Goal: Information Seeking & Learning: Find specific fact

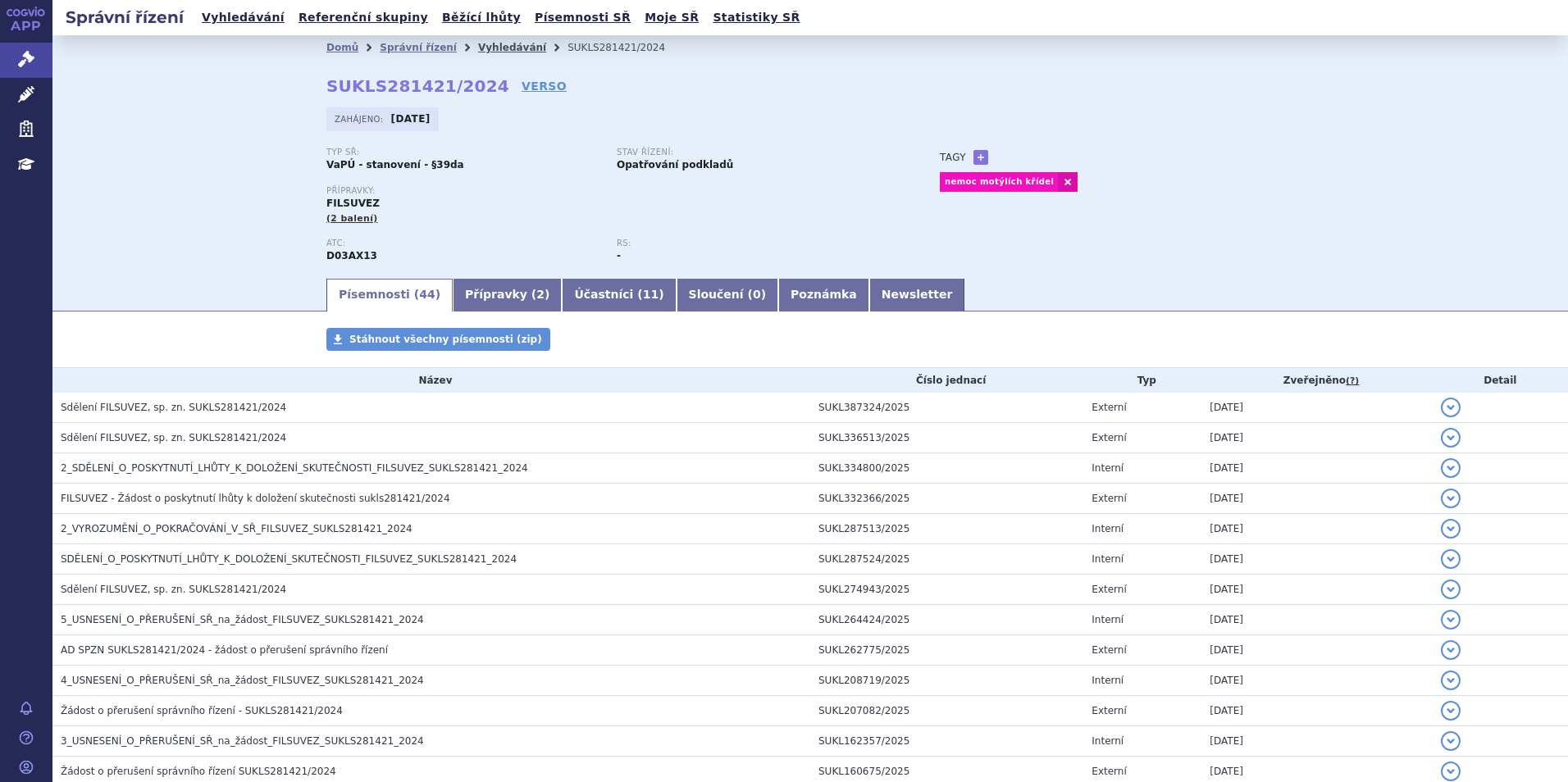
click at [478, 45] on link "Vyhledávání" at bounding box center [513, 48] width 68 height 12
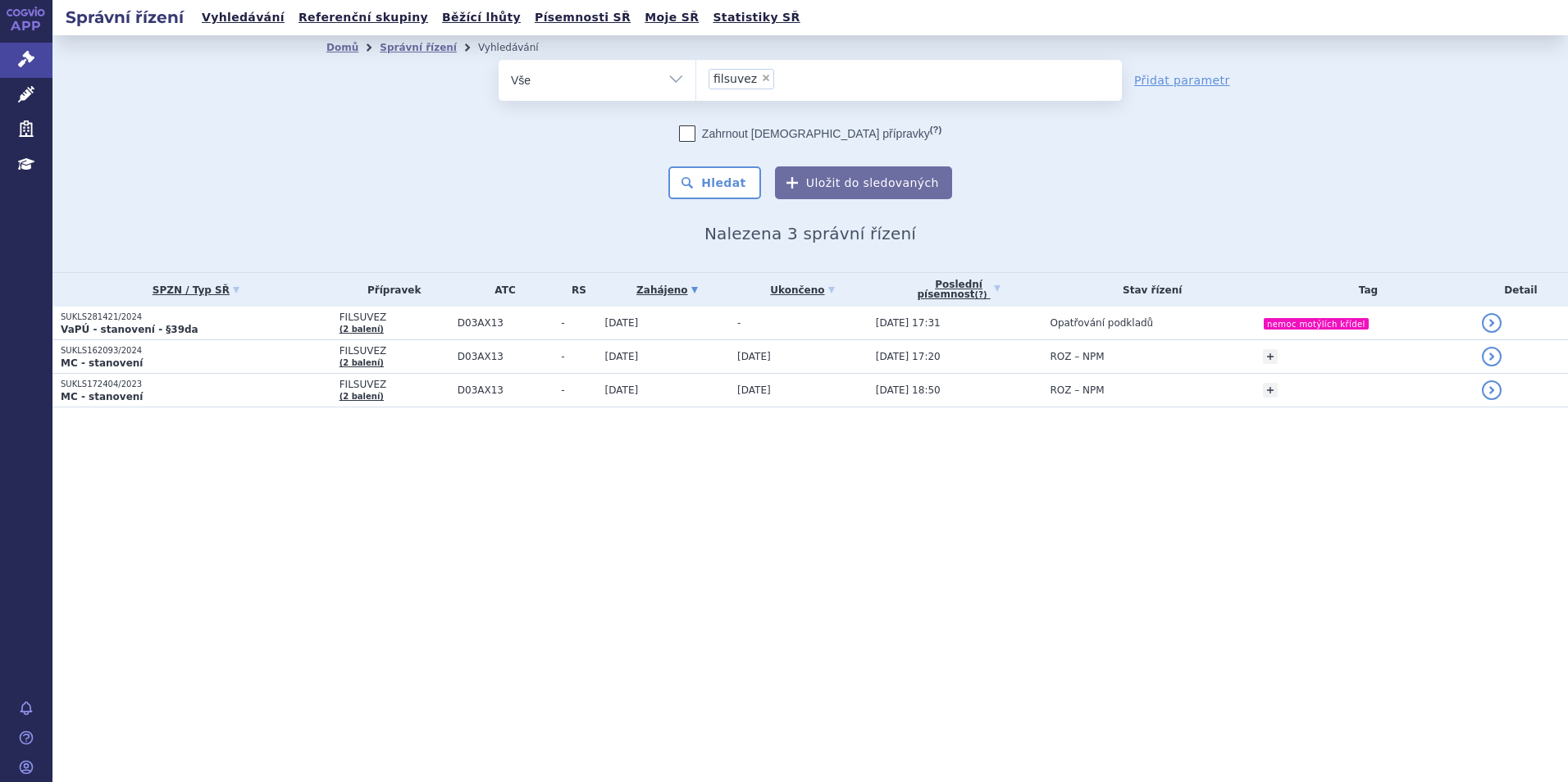
click at [761, 83] on span "×" at bounding box center [765, 78] width 10 height 10
click at [696, 83] on select "filsuvez" at bounding box center [695, 79] width 1 height 41
select select
click at [759, 83] on ul at bounding box center [909, 76] width 426 height 34
click at [696, 83] on select "filsuvez" at bounding box center [695, 79] width 1 height 41
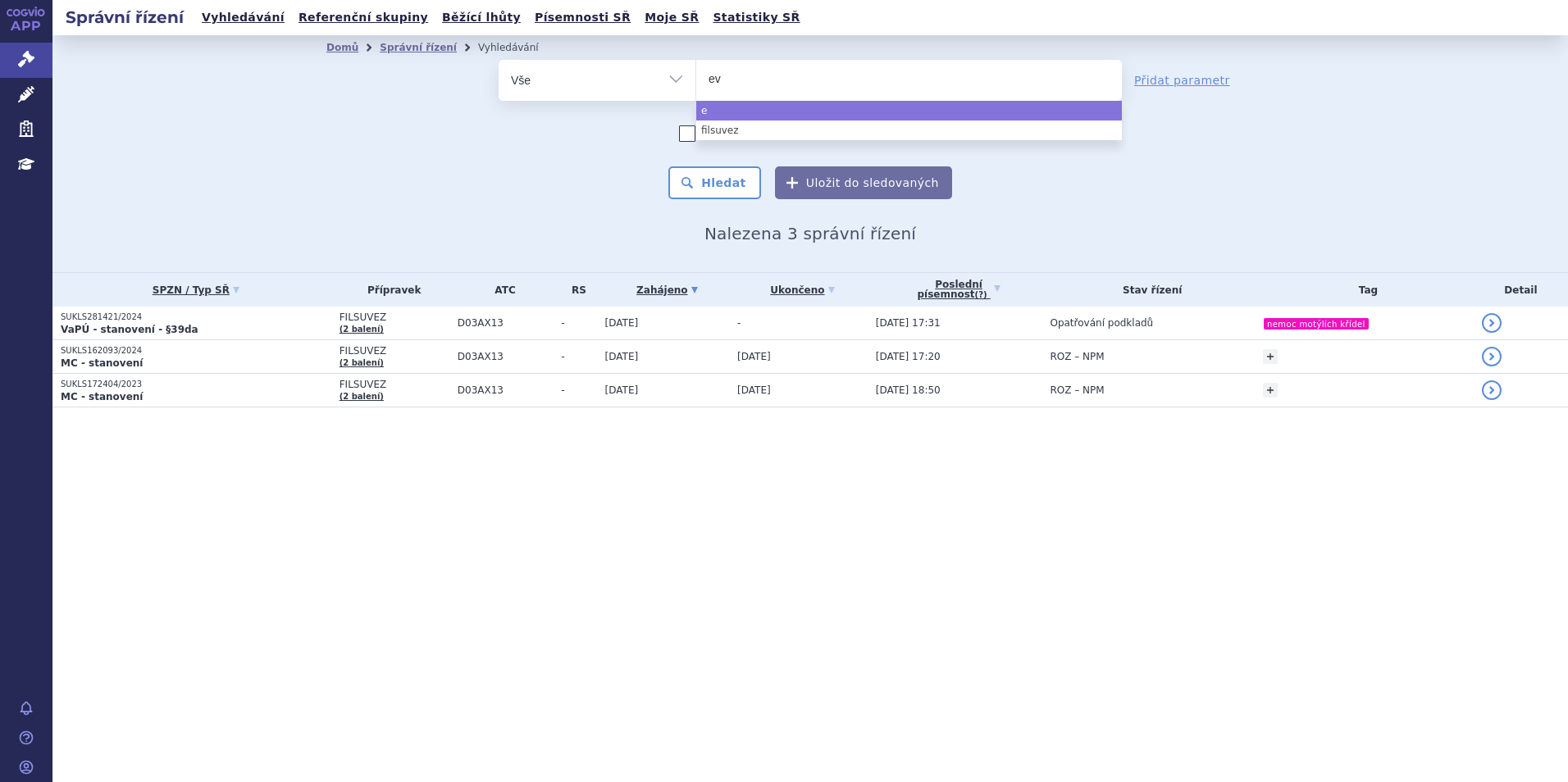
type input "evr"
type input "evry"
type input "evrys"
type input "evrysdi"
select select "evrysdi"
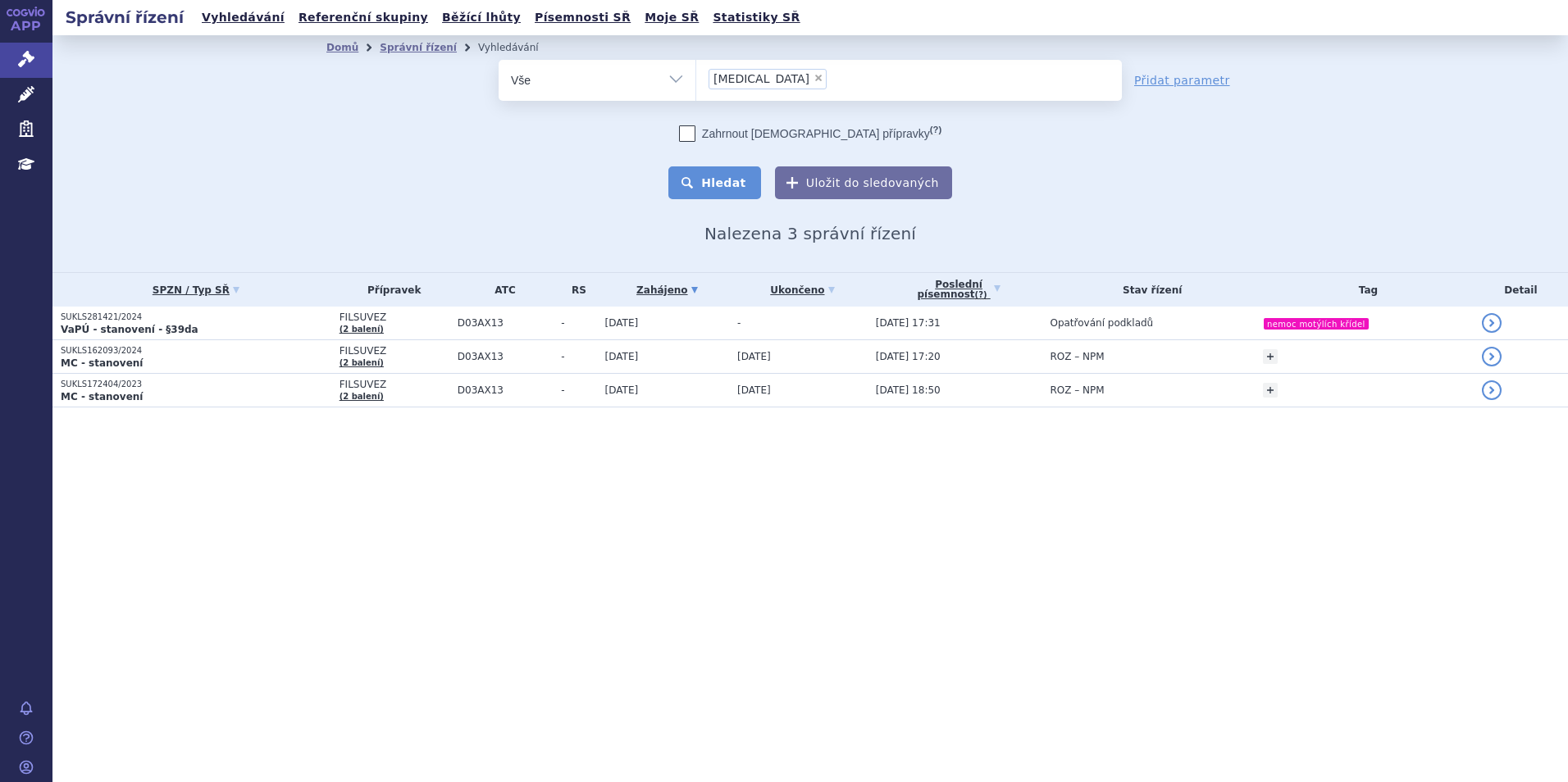
click at [711, 192] on button "Hledat" at bounding box center [714, 183] width 93 height 33
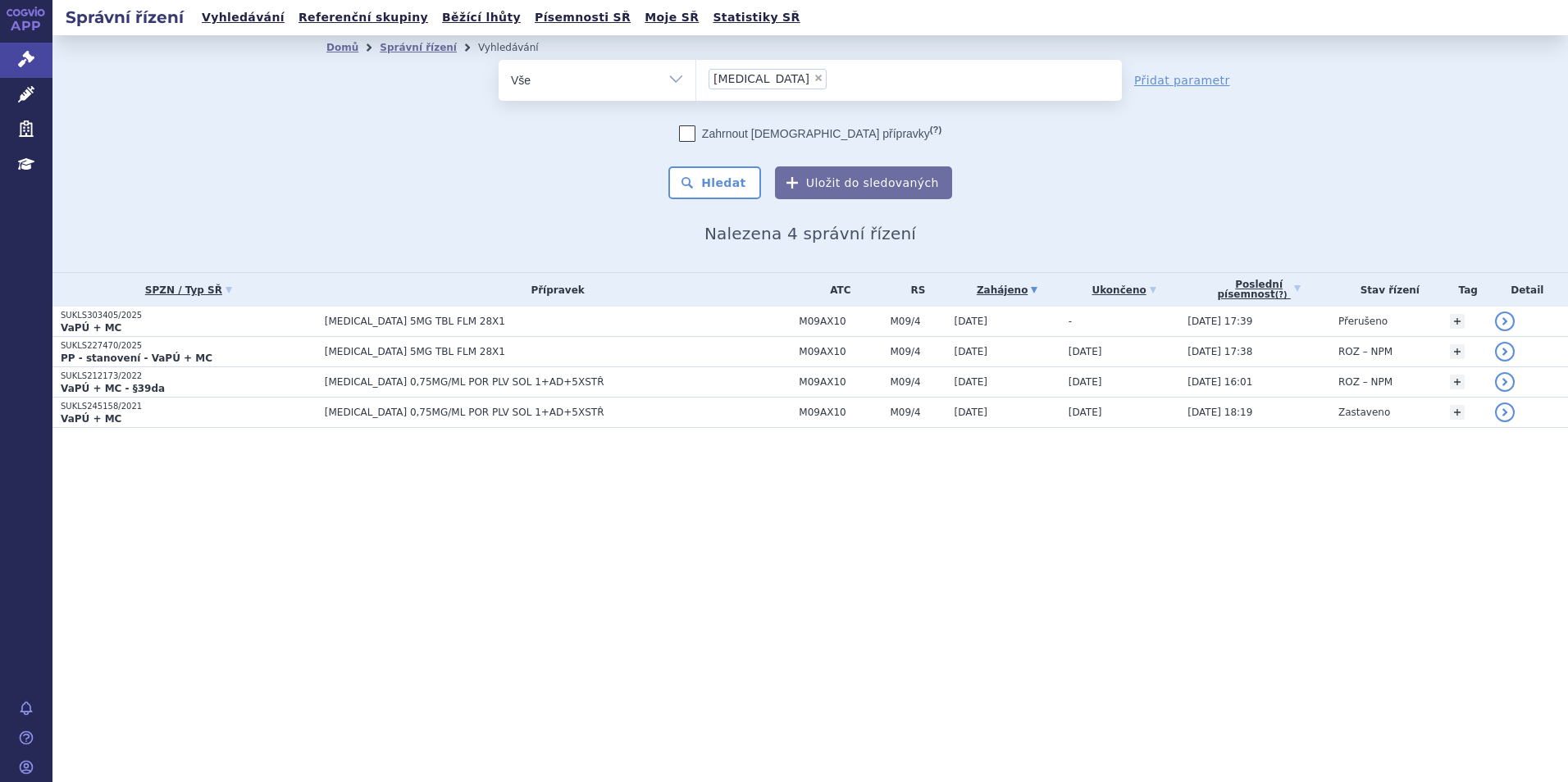
click at [150, 323] on p "VaPÚ + MC" at bounding box center [188, 327] width 256 height 13
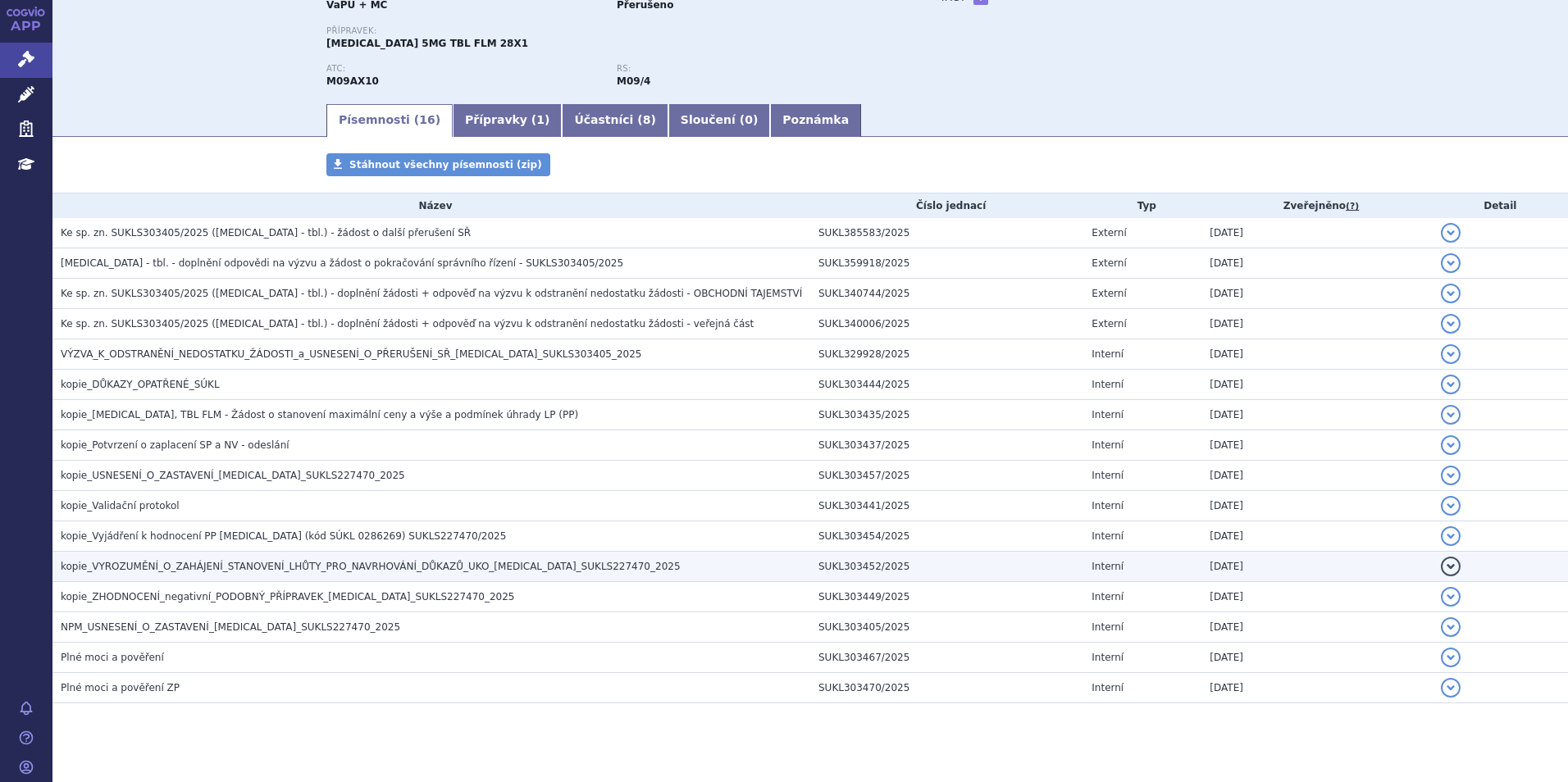
scroll to position [164, 0]
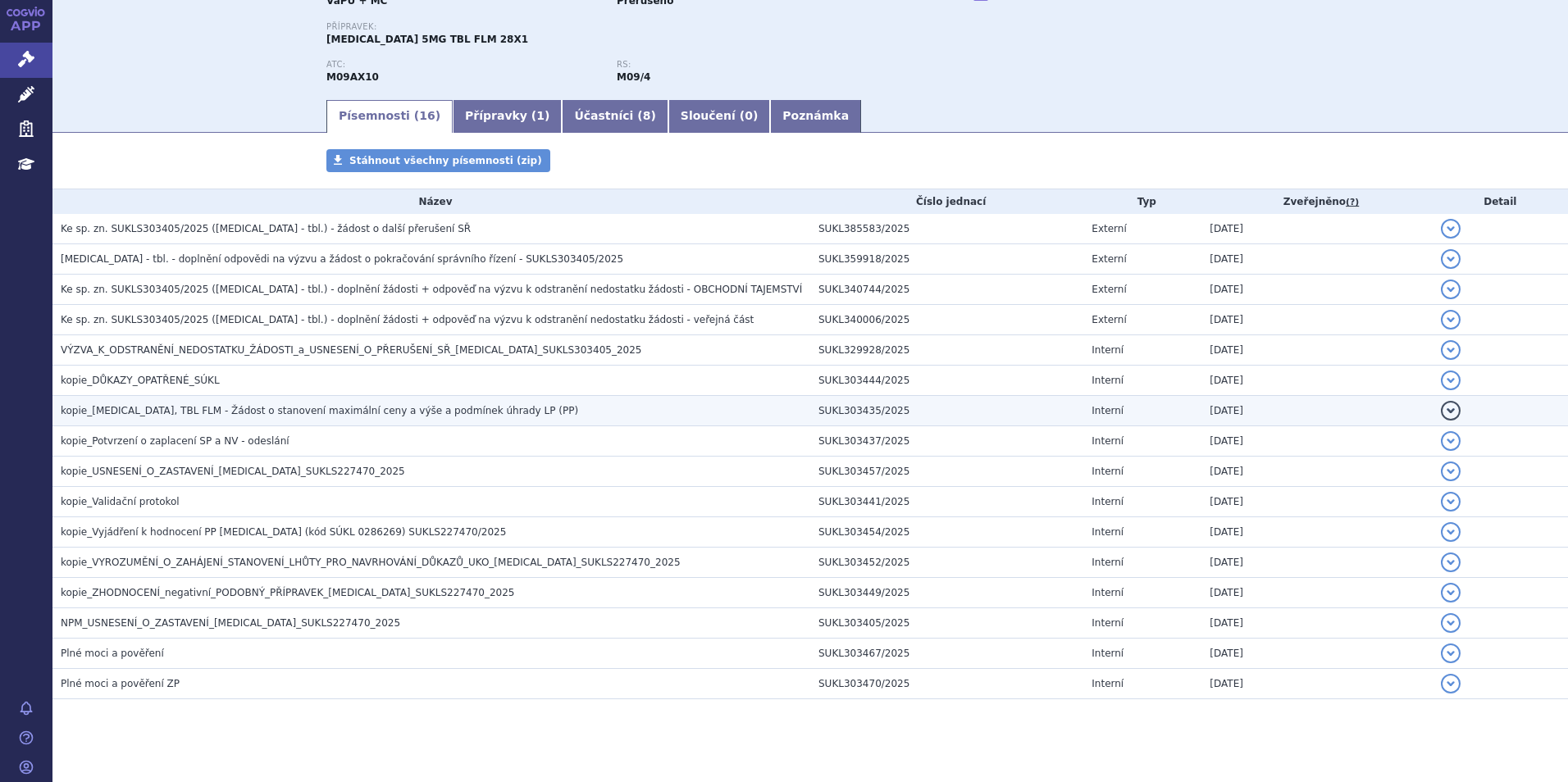
click at [303, 415] on span "kopie_EVRYSDI, TBL FLM - Žádost o stanovení maximální ceny a výše a podmínek úh…" at bounding box center [319, 411] width 517 height 12
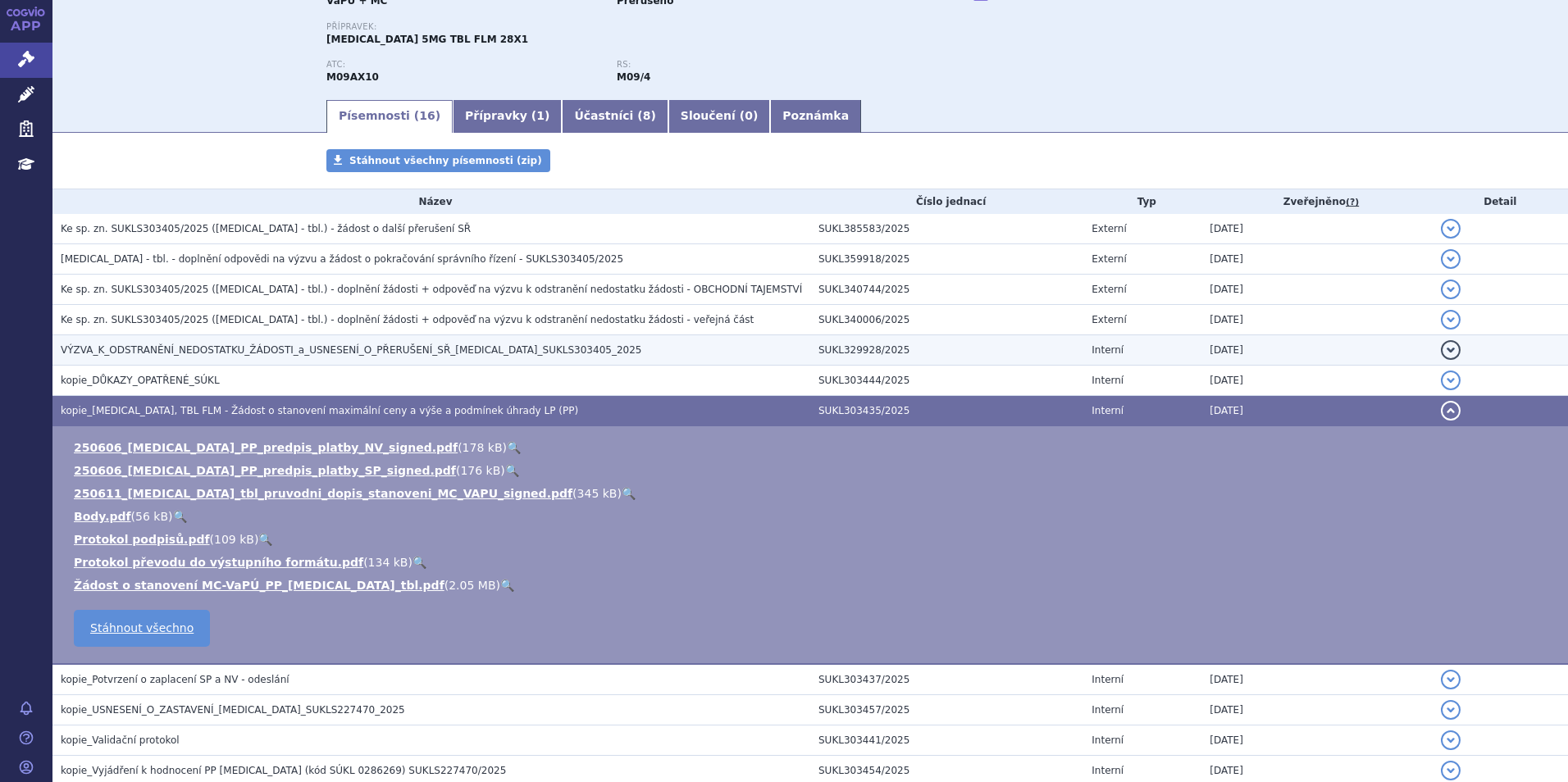
click at [296, 335] on td "VÝZVA_K_ODSTRANĚNÍ_NEDOSTATKU_ŽÁDOSTI_a_USNESENÍ_O_PŘERUŠENÍ_SŘ_EVRYSDI_SUKLS30…" at bounding box center [432, 350] width 758 height 30
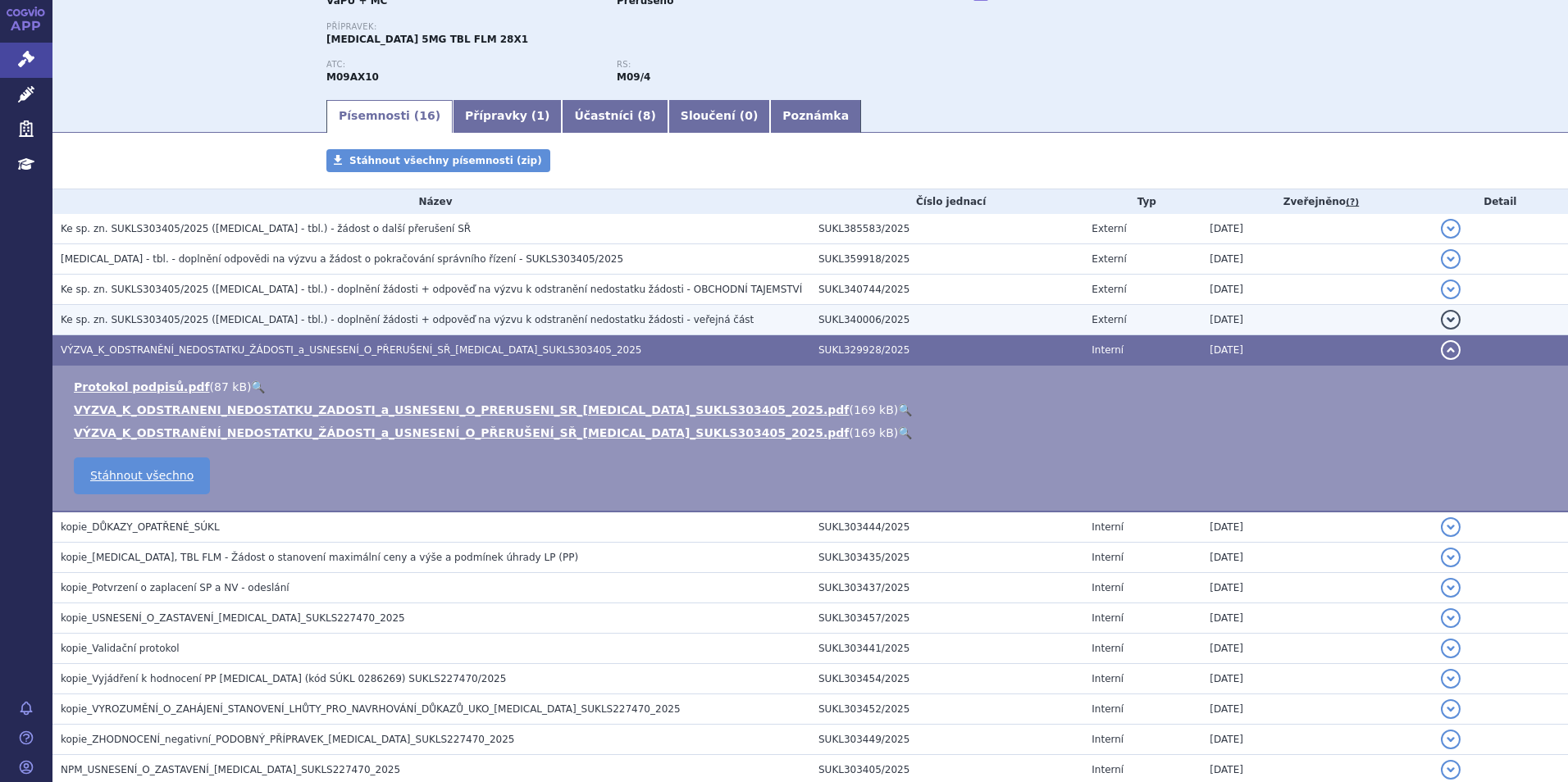
click at [296, 325] on span "Ke sp. zn. SUKLS303405/2025 (EVRYSDI - tbl.) - doplnění žádosti + odpověď na vý…" at bounding box center [407, 320] width 693 height 12
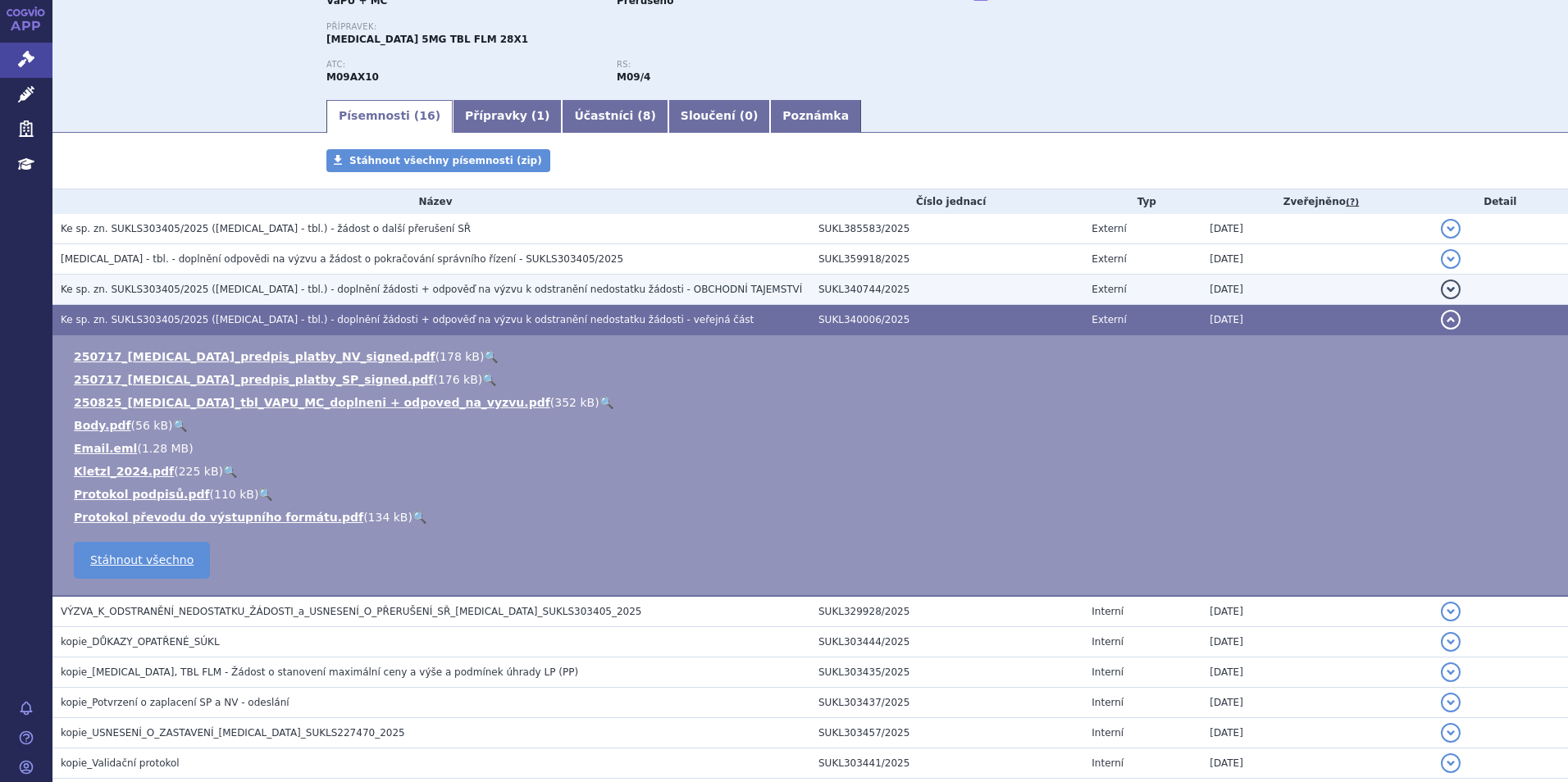
click at [292, 290] on span "Ke sp. zn. SUKLS303405/2025 (EVRYSDI - tbl.) - doplnění žádosti + odpověď na vý…" at bounding box center [431, 290] width 741 height 12
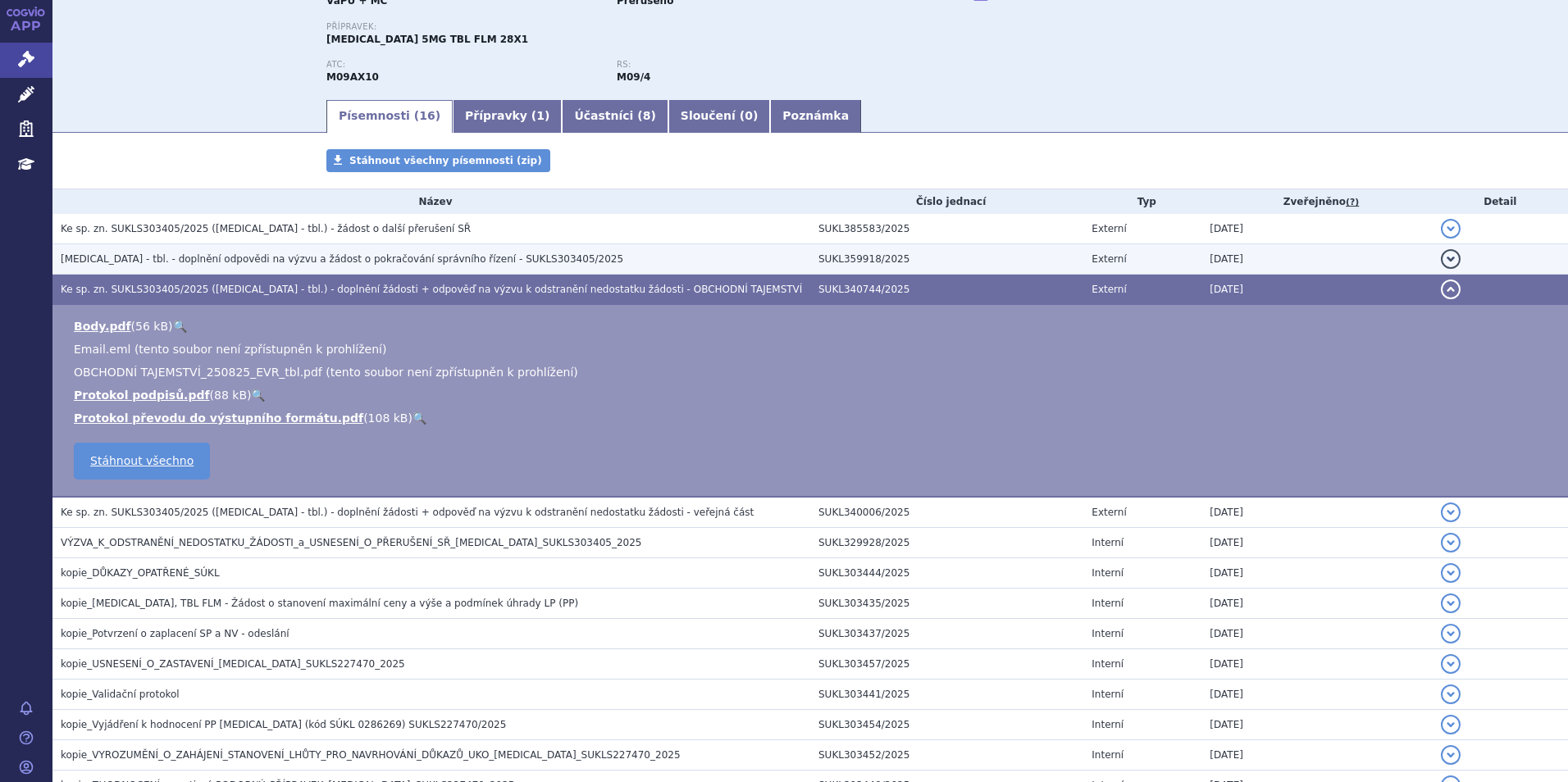
click at [293, 254] on span "EVRYSDI - tbl. - doplnění odpovědi na výzvu a žádost o pokračování správního ří…" at bounding box center [342, 260] width 562 height 12
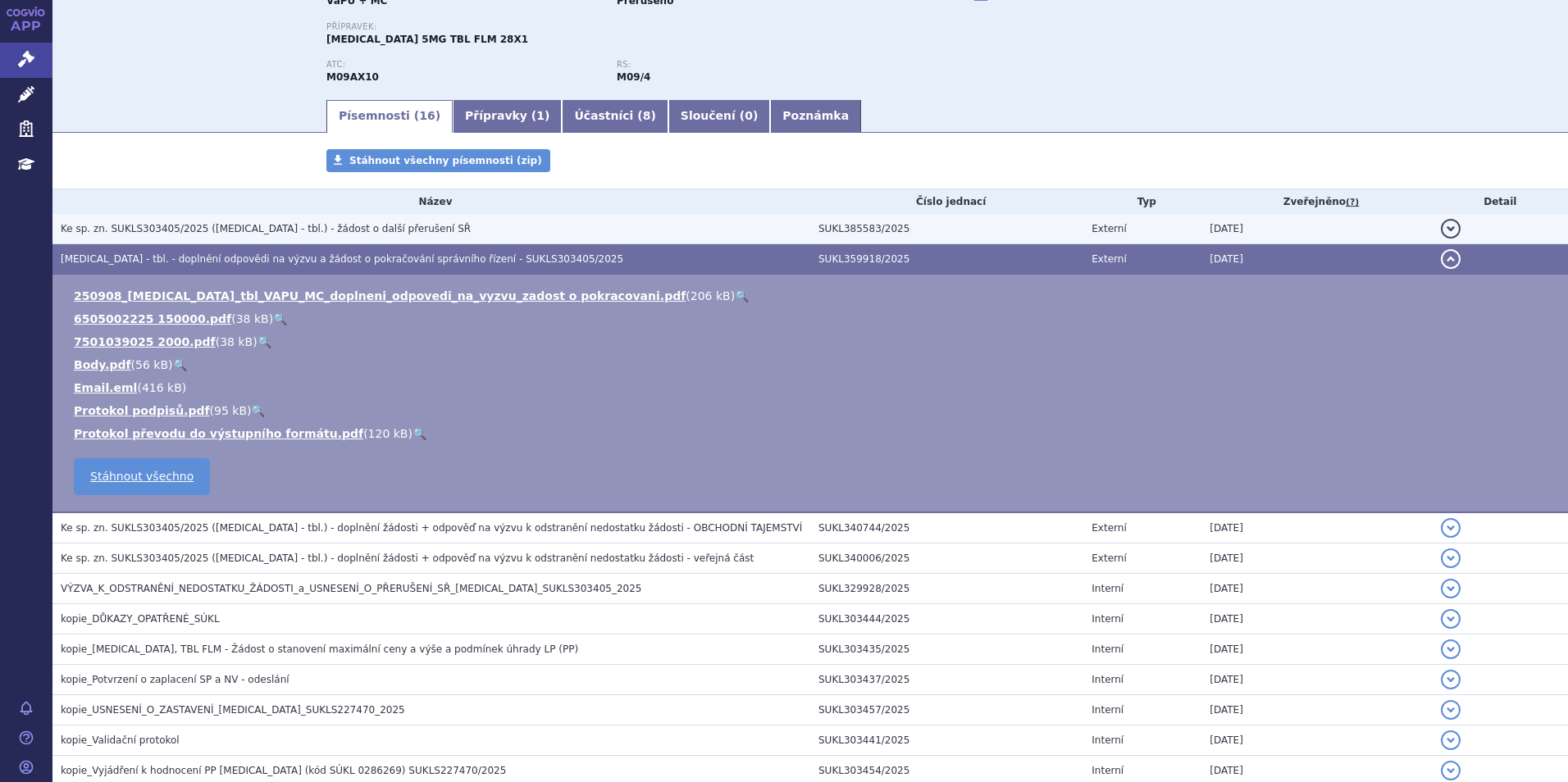
click at [255, 227] on span "Ke sp. zn. SUKLS303405/2025 (EVRYSDI - tbl.) - žádost o další přerušení SŘ" at bounding box center [266, 228] width 410 height 12
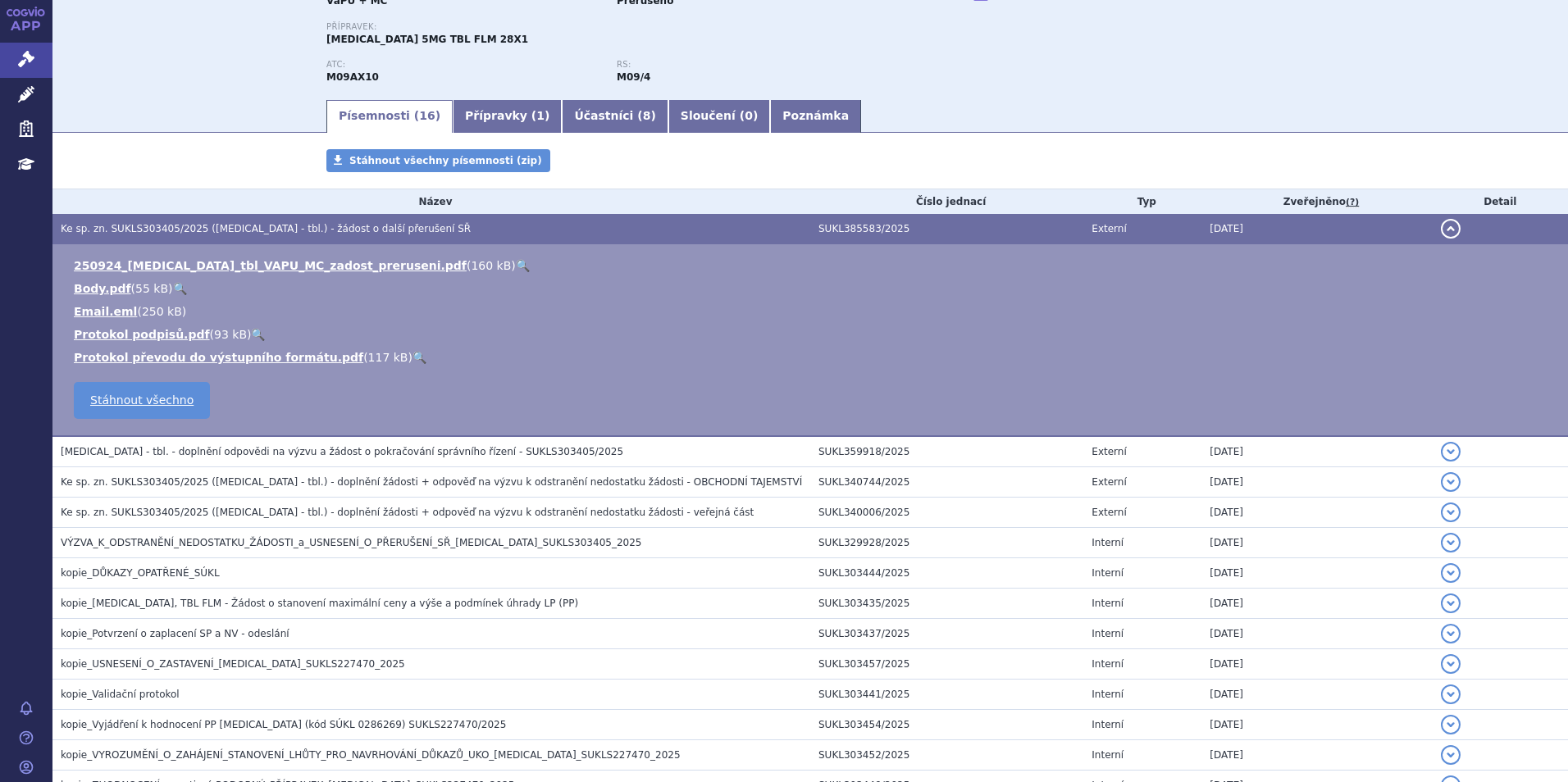
scroll to position [0, 0]
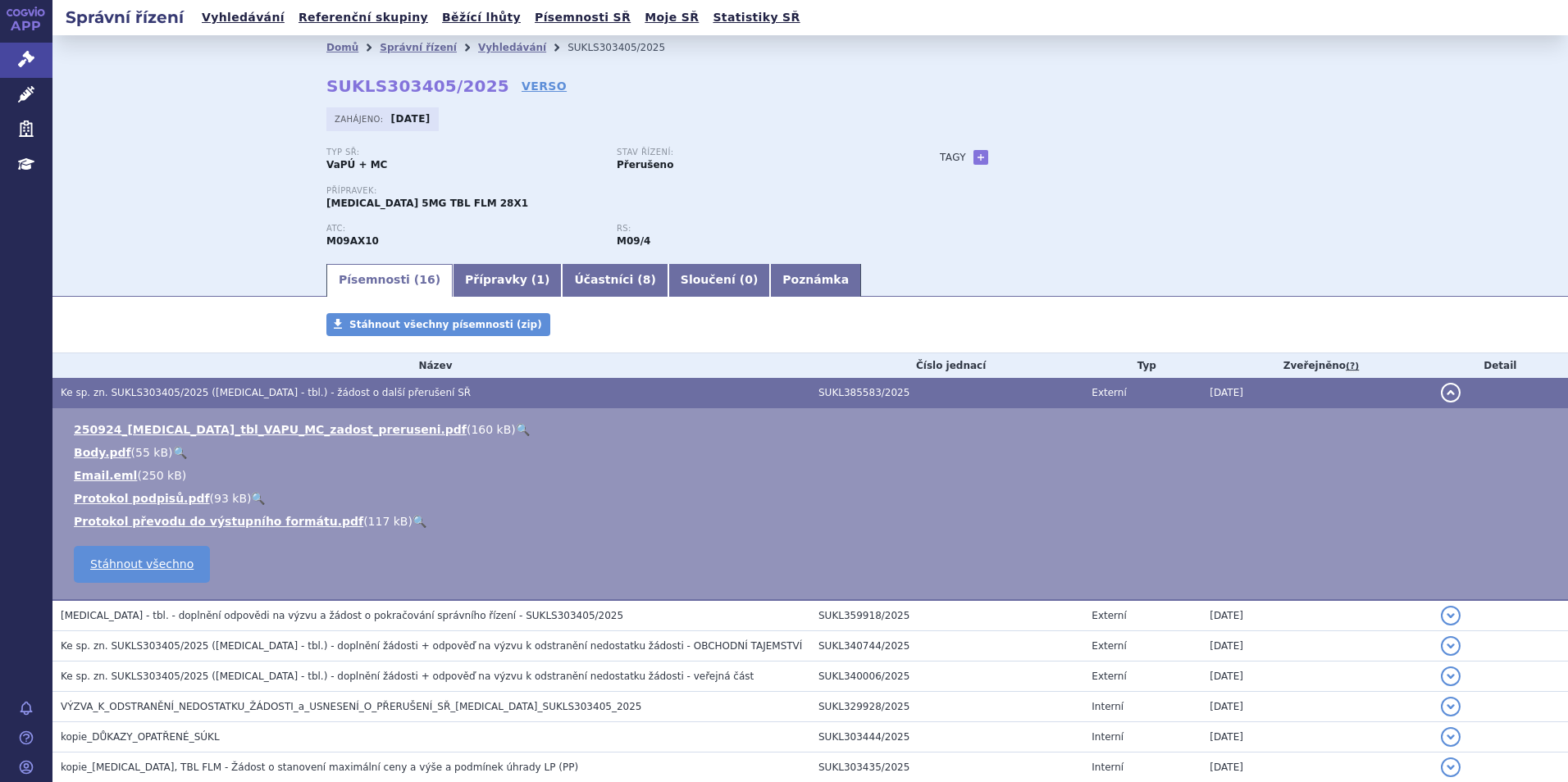
click at [262, 146] on div "Domů Správní řízení Vyhledávání SUKLS303405/2025 SUKLS303405/2025 VERSO Zahájen…" at bounding box center [810, 148] width 1515 height 226
click at [478, 52] on link "Vyhledávání" at bounding box center [513, 48] width 68 height 12
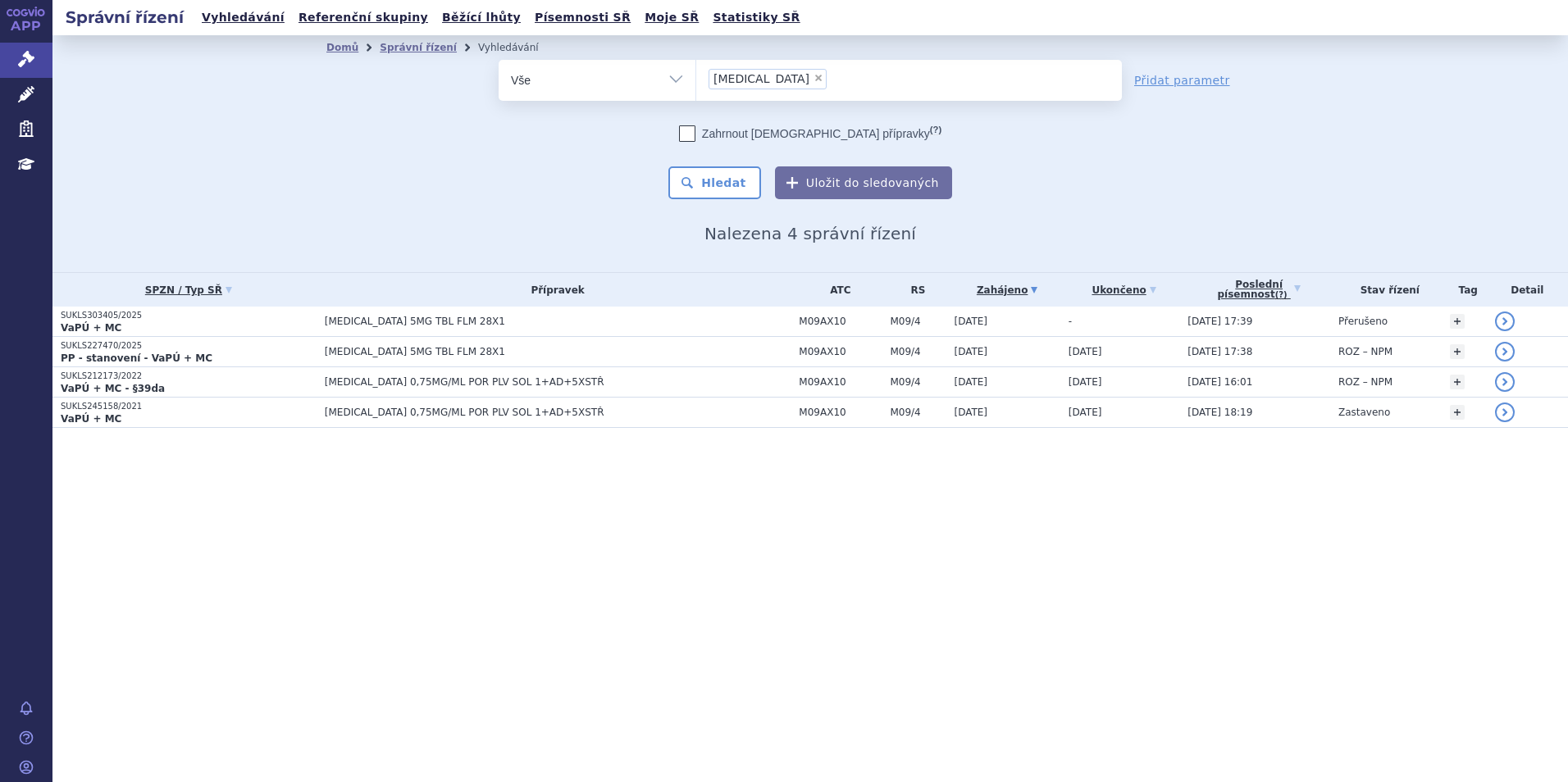
click at [813, 79] on span "×" at bounding box center [818, 78] width 10 height 10
click at [696, 79] on select "[MEDICAL_DATA]" at bounding box center [695, 79] width 1 height 41
select select
click at [759, 78] on ul at bounding box center [909, 76] width 426 height 34
click at [696, 78] on select "evrysdi" at bounding box center [695, 79] width 1 height 41
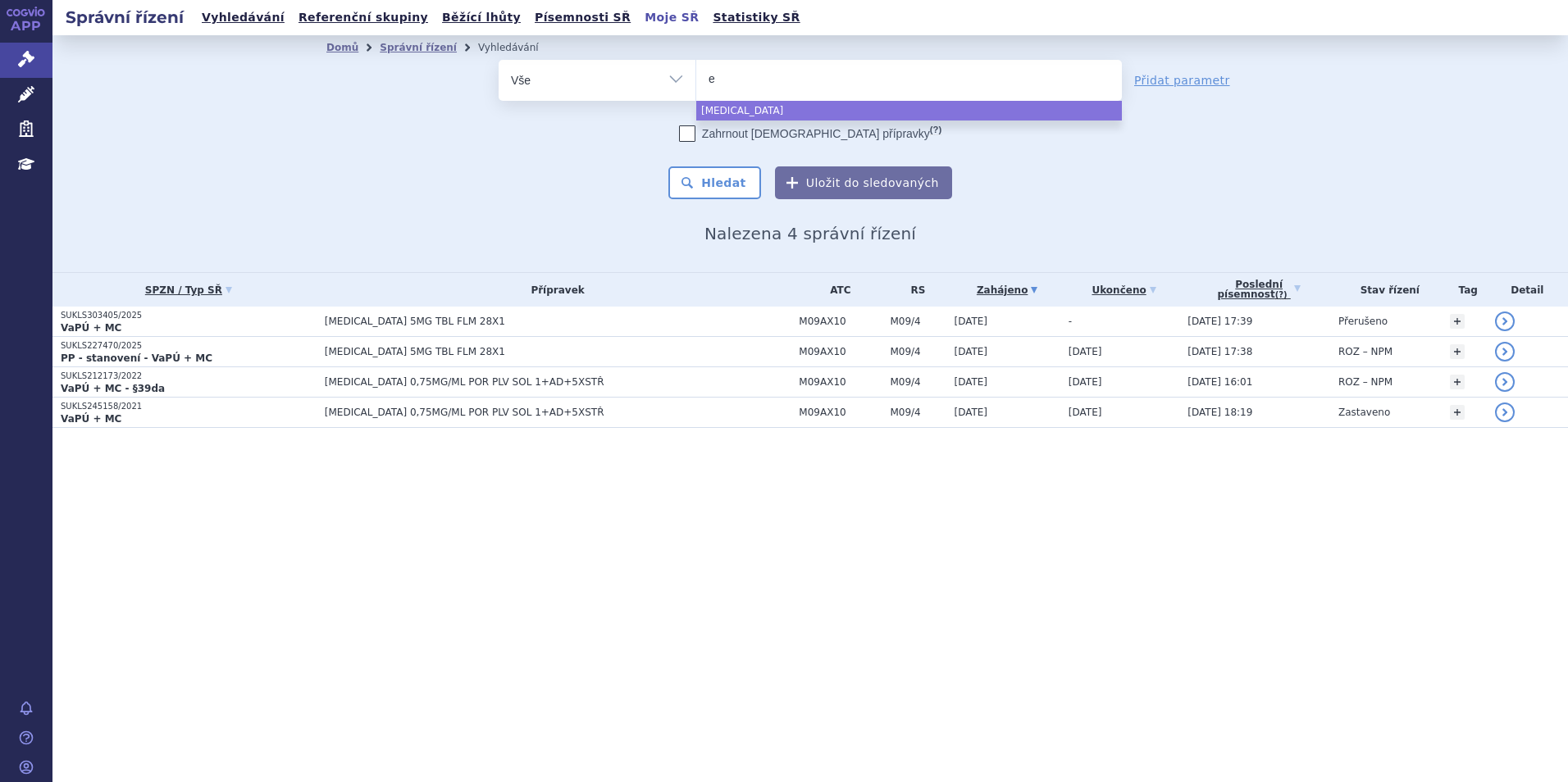
type input "ev"
type input "evr"
type input "evrys"
type input "evrysdi"
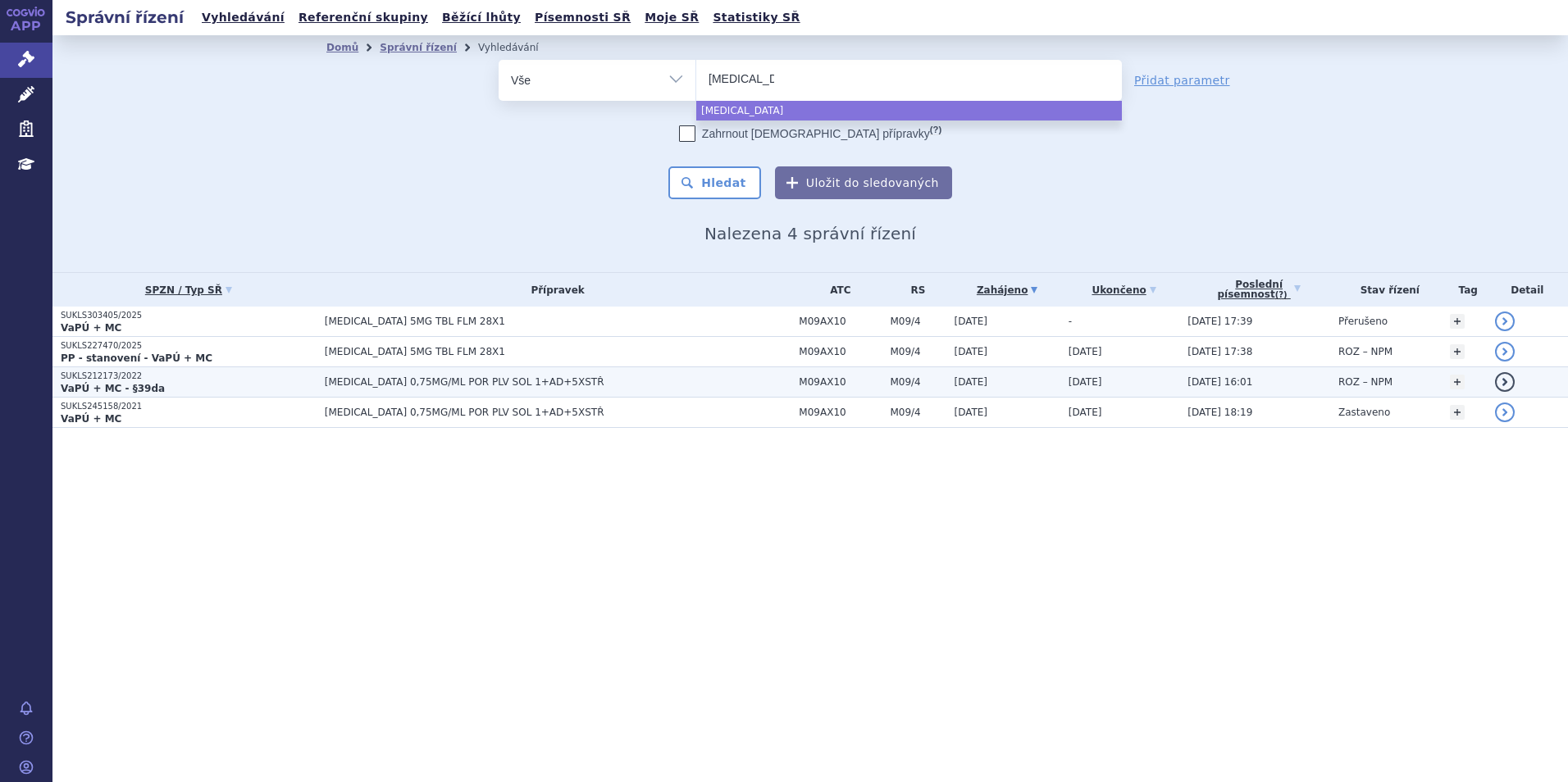
select select "evrysdi"
click at [535, 381] on span "EVRYSDI 0,75MG/ML POR PLV SOL 1+AD+5XSTŘ" at bounding box center [530, 382] width 410 height 12
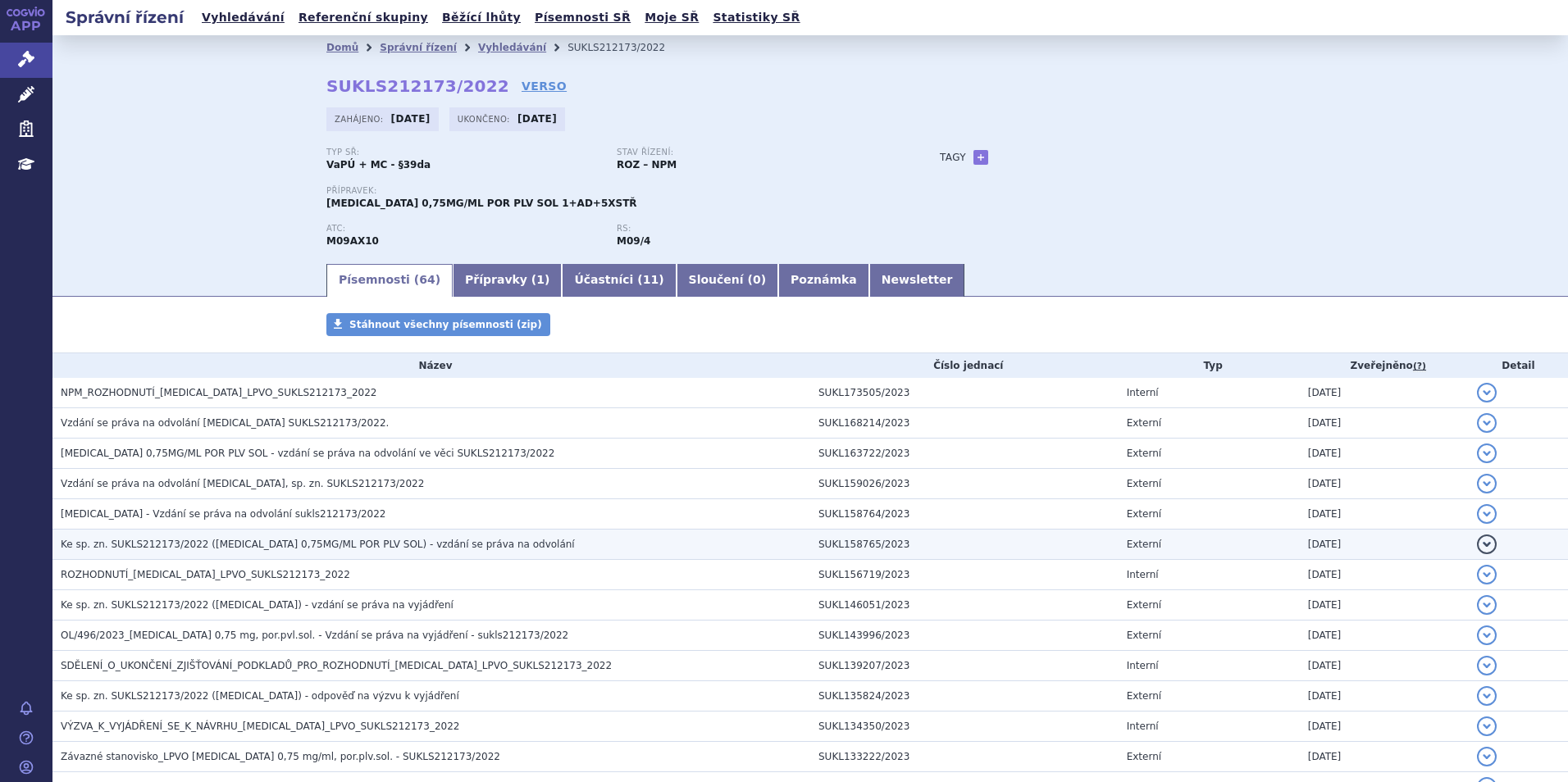
click at [312, 557] on td "Ke sp. zn. SUKLS212173/2022 ([MEDICAL_DATA] 0,75MG/ML POR PLV SOL) - vzdání se …" at bounding box center [432, 545] width 758 height 30
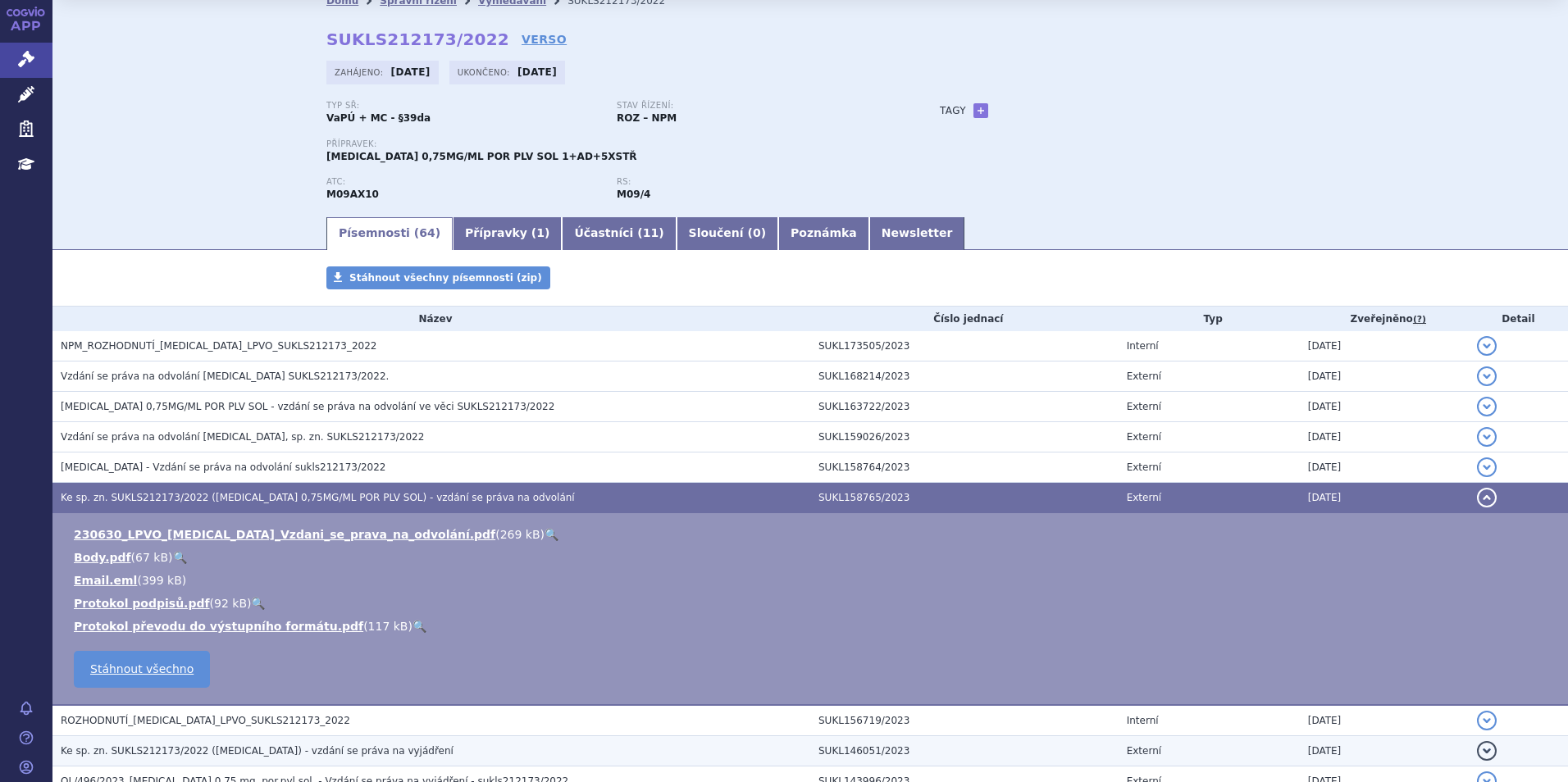
scroll to position [82, 0]
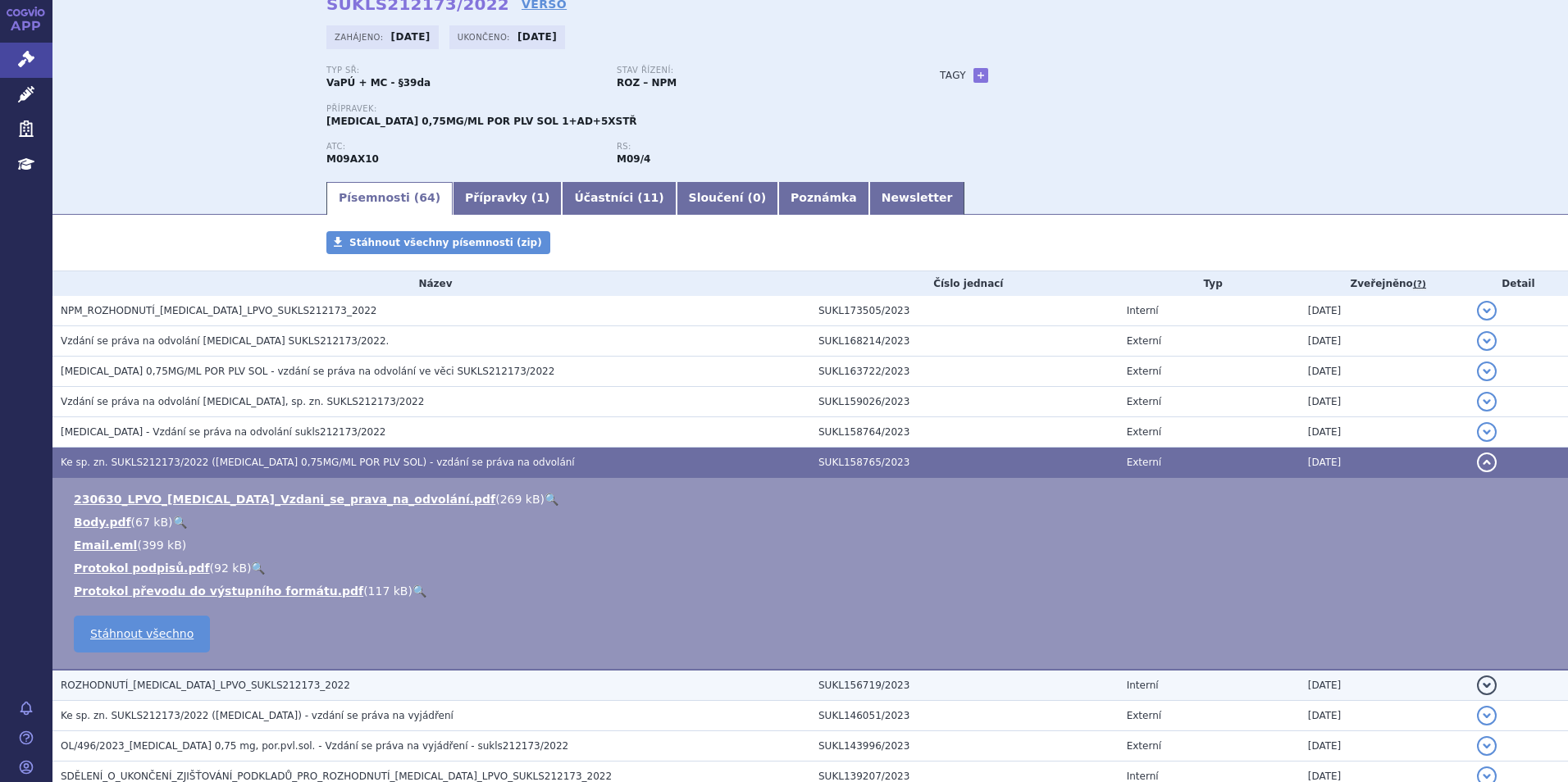
click at [255, 695] on td "ROZHODNUTÍ_EVRYSDI_LPVO_SUKLS212173_2022" at bounding box center [432, 685] width 758 height 31
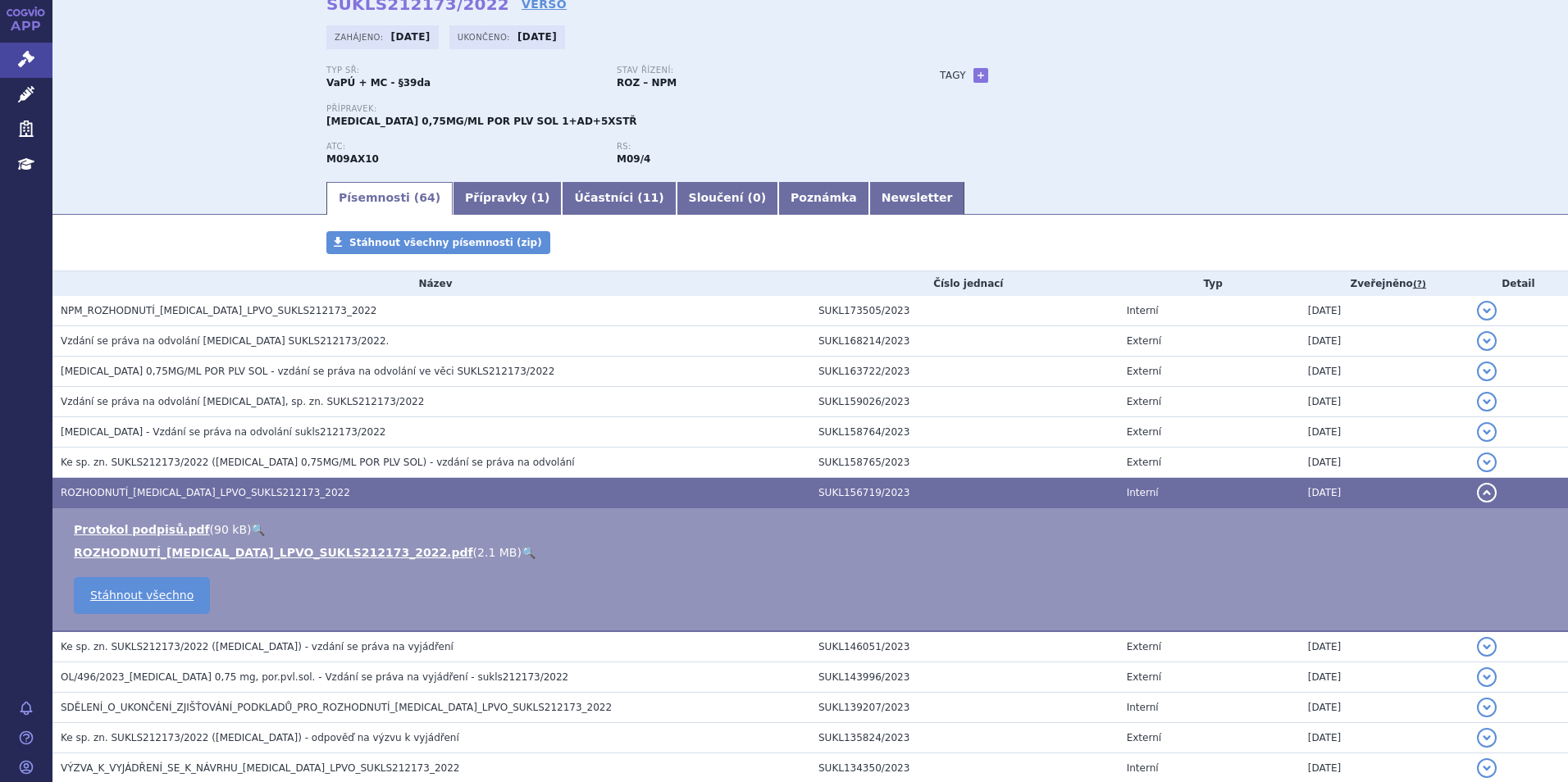
click at [521, 556] on link "🔍" at bounding box center [528, 552] width 14 height 13
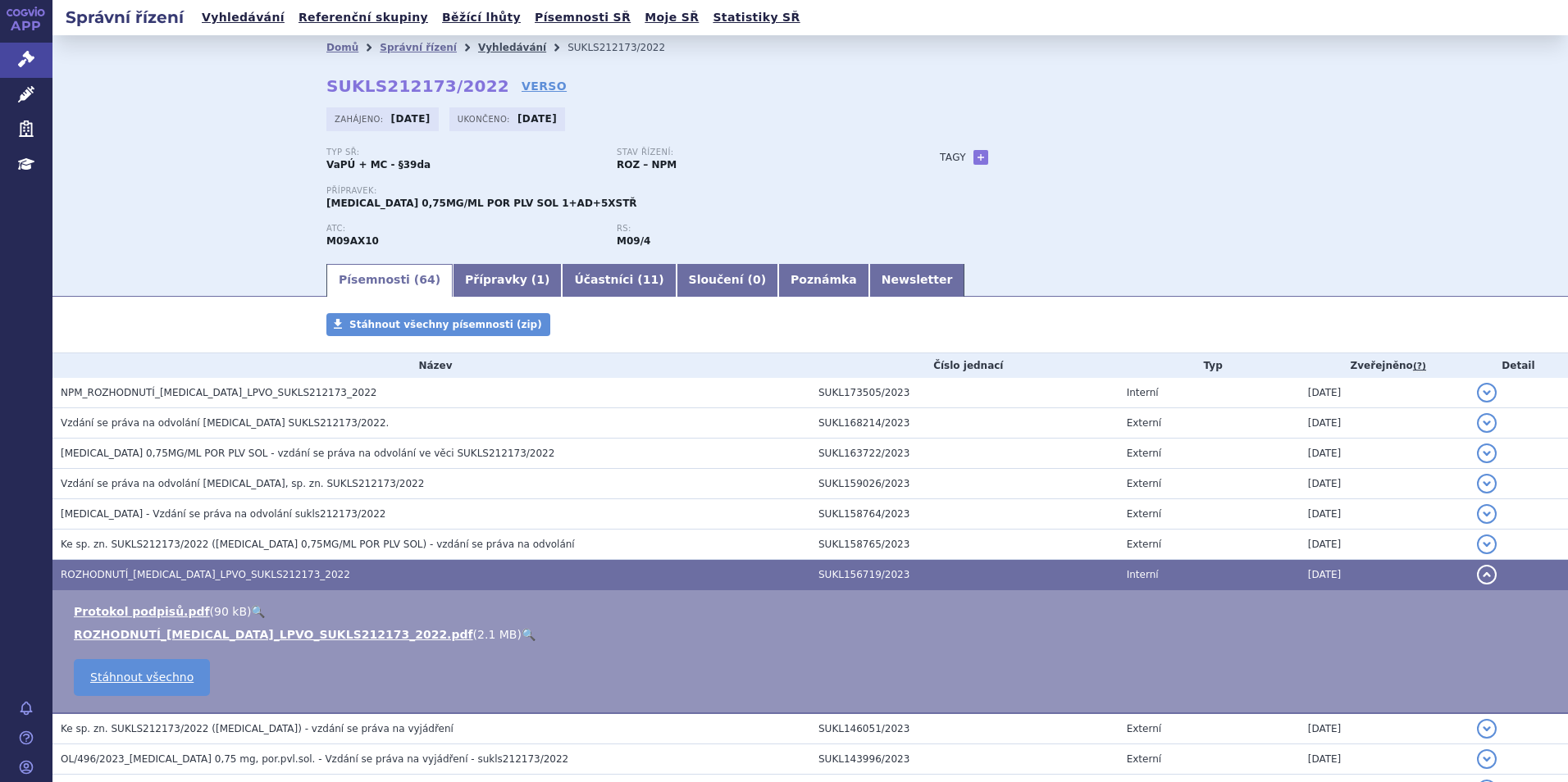
click at [478, 47] on link "Vyhledávání" at bounding box center [513, 48] width 68 height 12
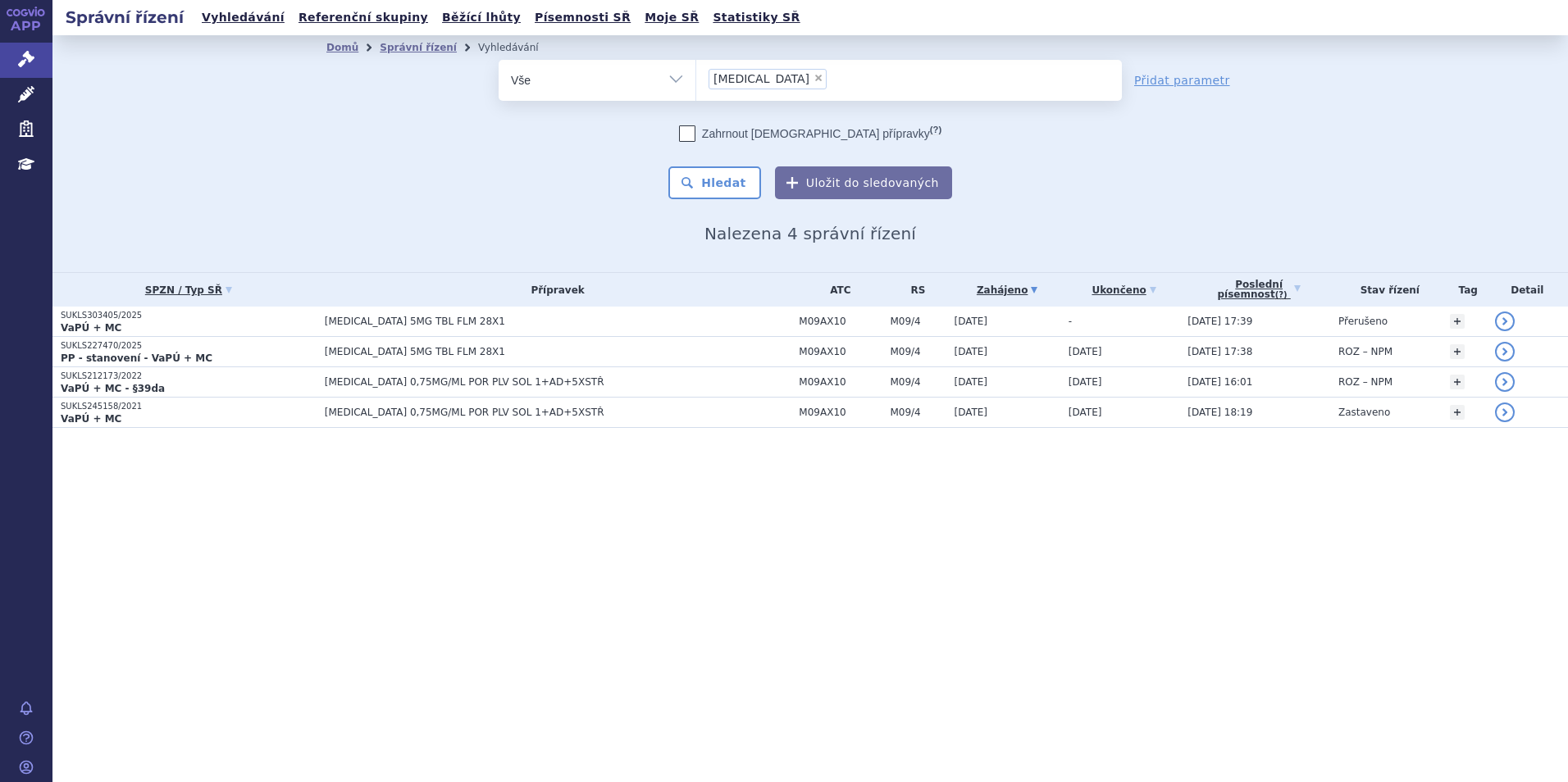
click at [813, 74] on span "×" at bounding box center [818, 78] width 10 height 10
click at [696, 74] on select "evrysdi" at bounding box center [695, 79] width 1 height 41
select select
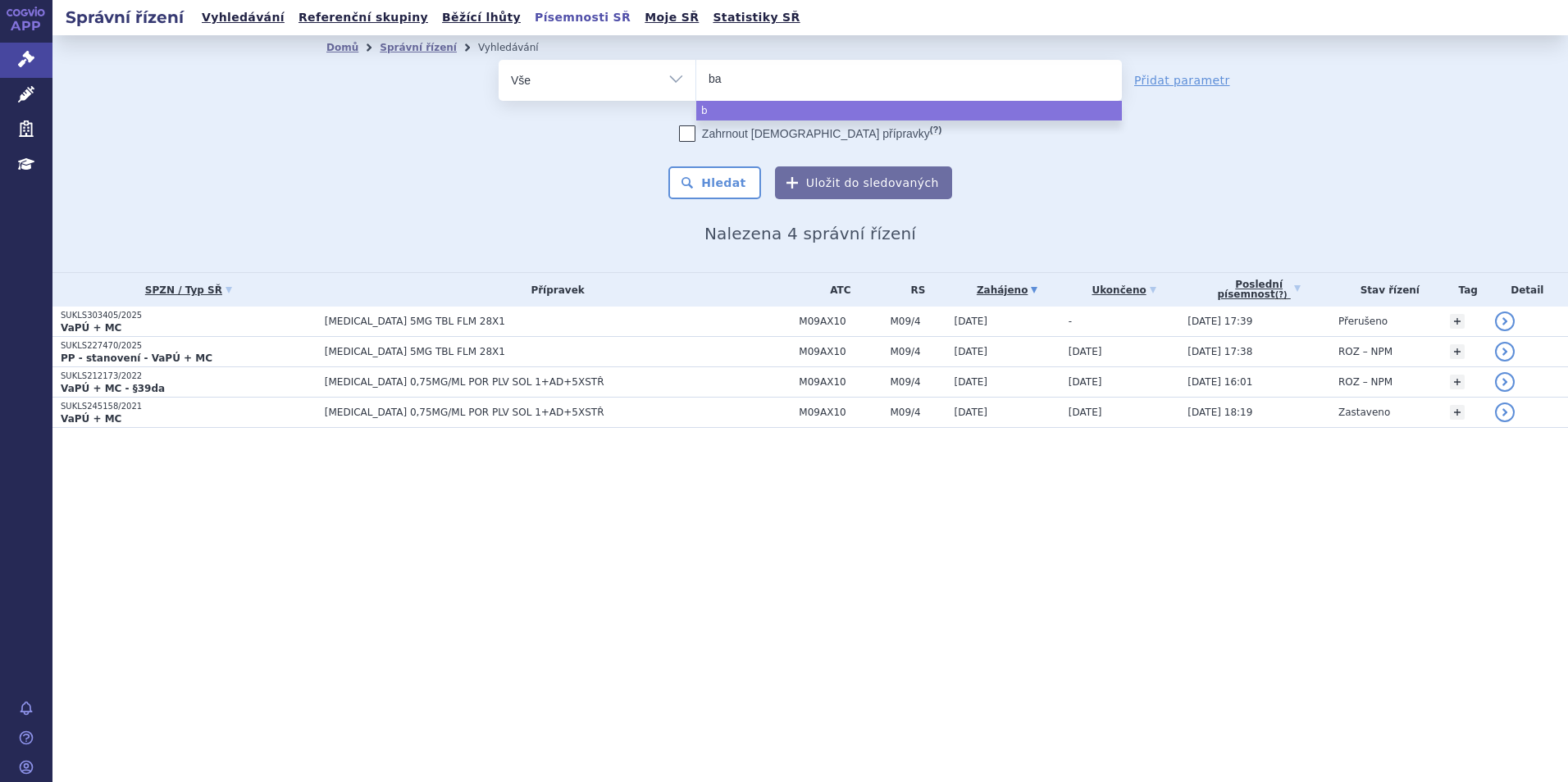
type input "bav"
type input "baven"
type input "bavenci"
type input "bavencio"
select select "bavencio"
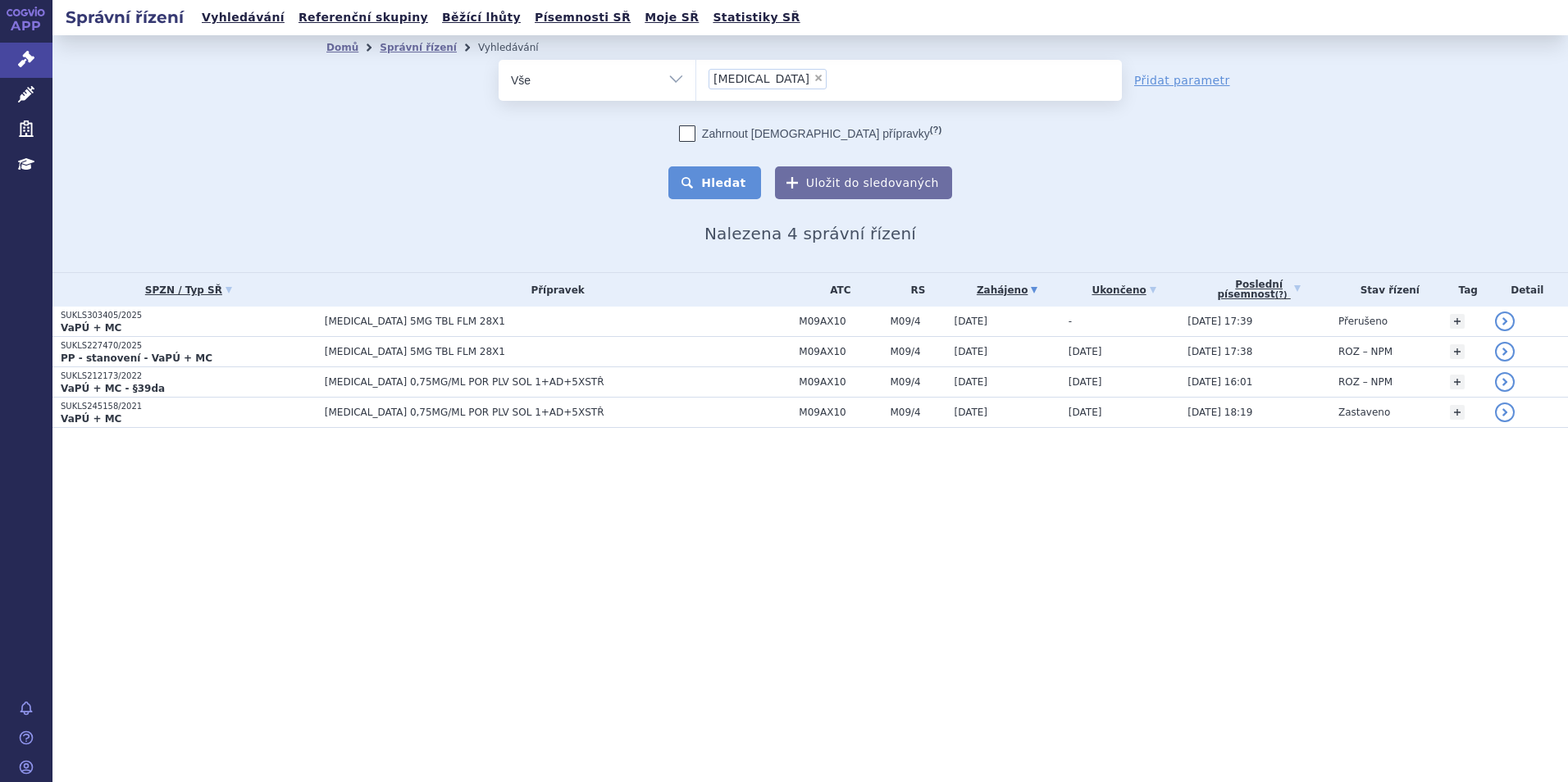
click at [749, 174] on button "Hledat" at bounding box center [714, 183] width 93 height 33
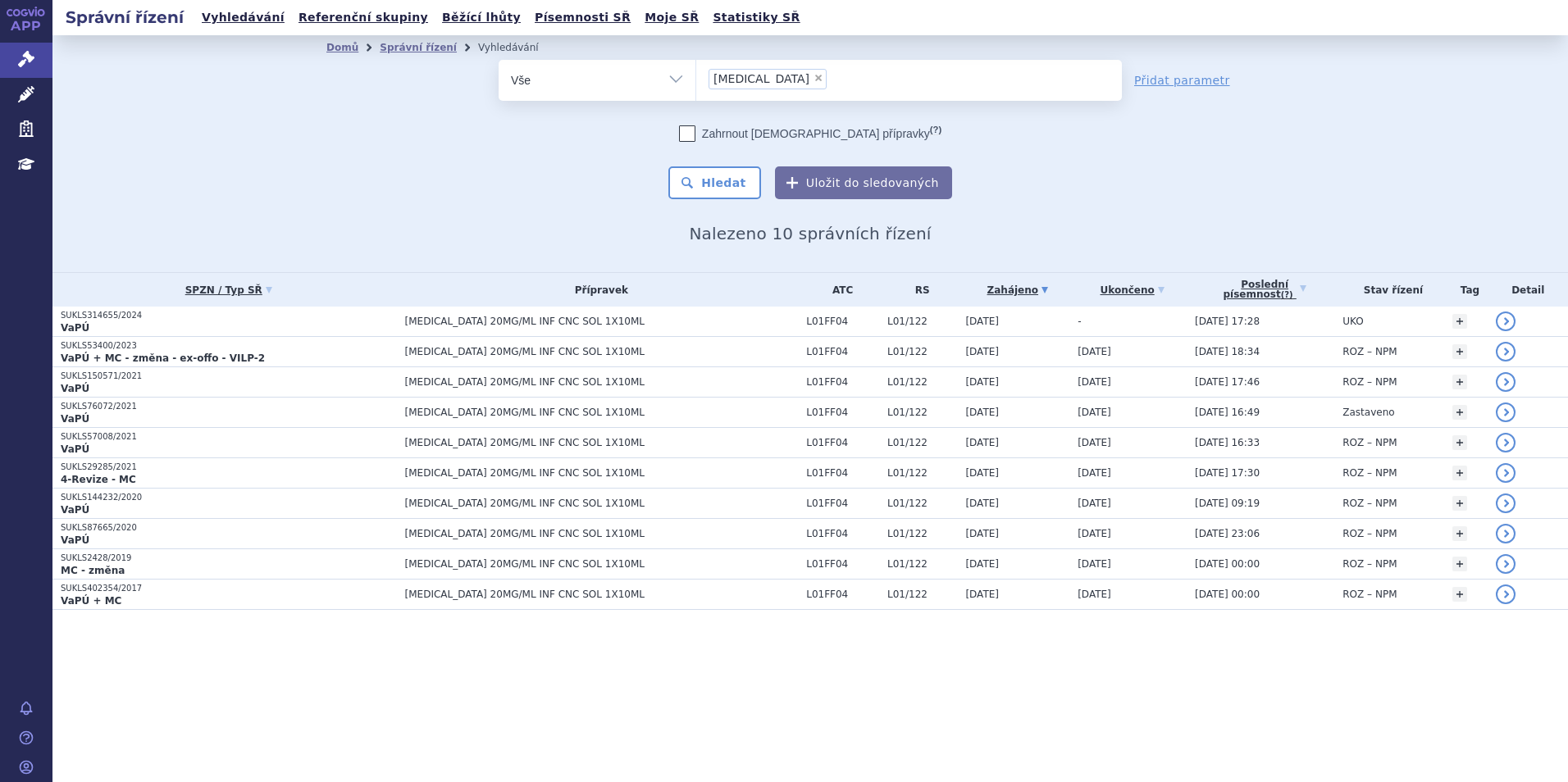
click at [283, 327] on p "VaPÚ" at bounding box center [228, 327] width 336 height 13
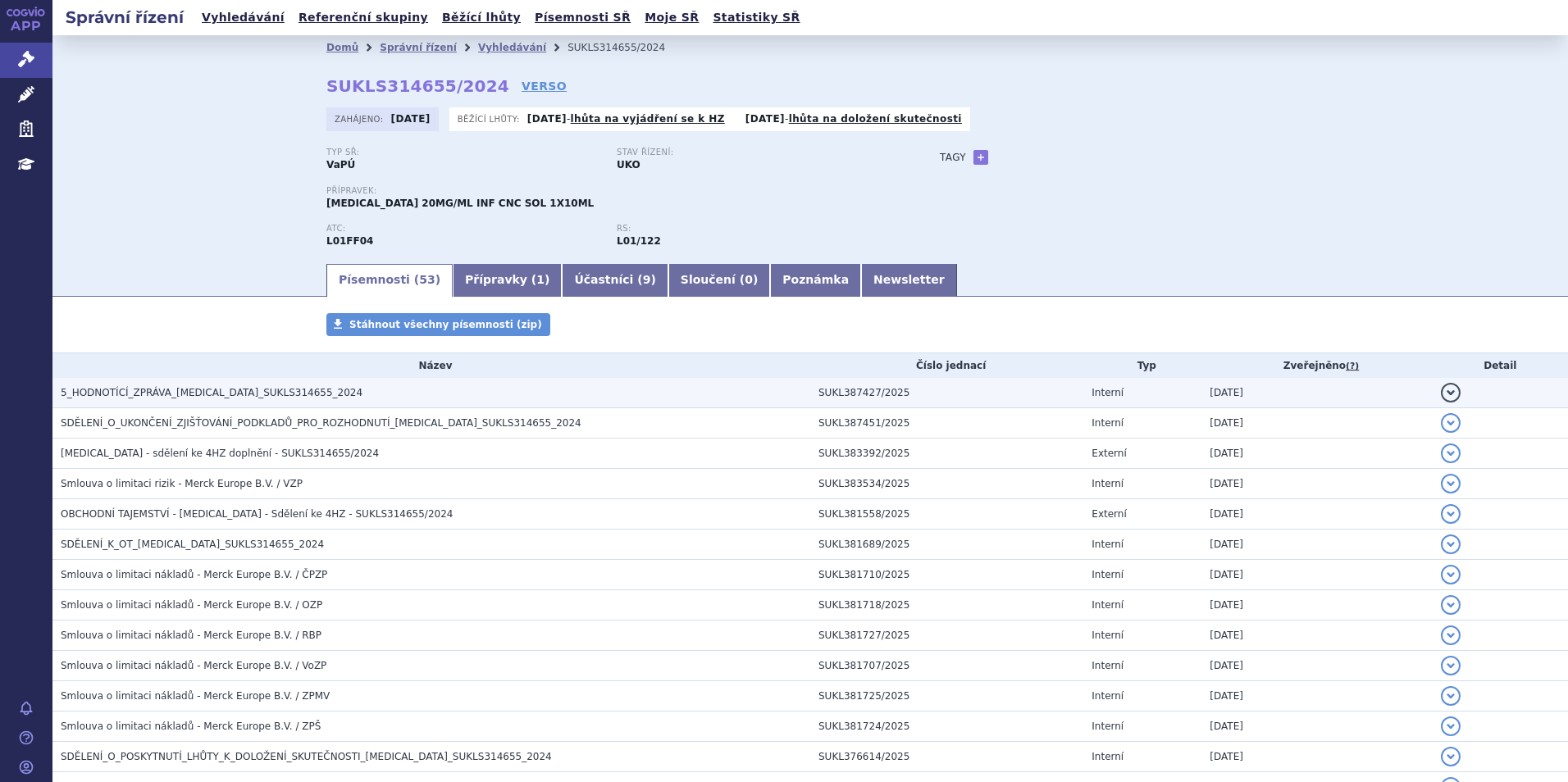
click at [221, 398] on span "5_HODNOTÍCÍ_ZPRÁVA_[MEDICAL_DATA]_SUKLS314655_2024" at bounding box center [211, 392] width 302 height 12
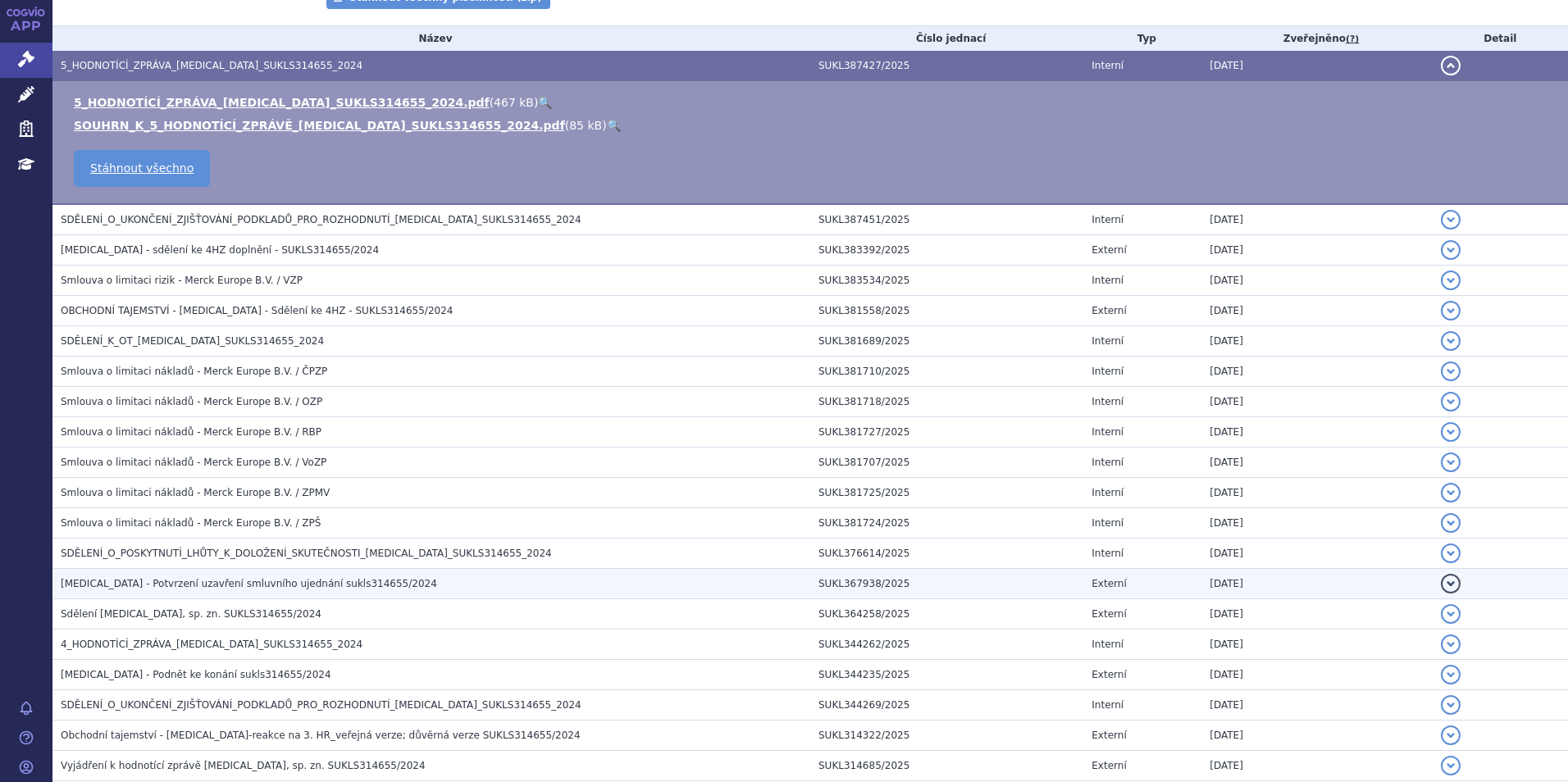
scroll to position [328, 0]
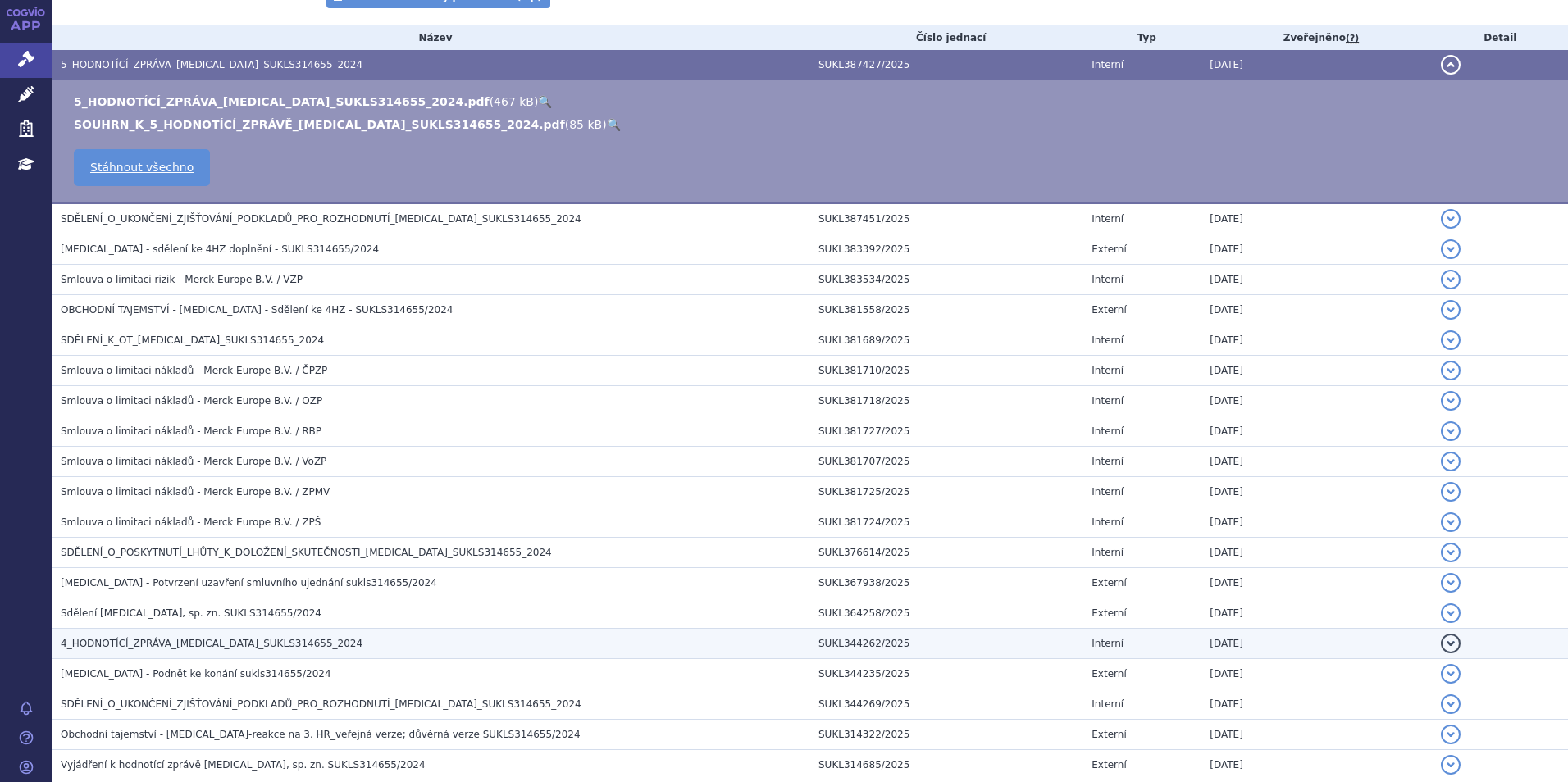
click at [392, 647] on h3 "4_HODNOTÍCÍ_ZPRÁVA_[MEDICAL_DATA]_SUKLS314655_2024" at bounding box center [435, 643] width 750 height 17
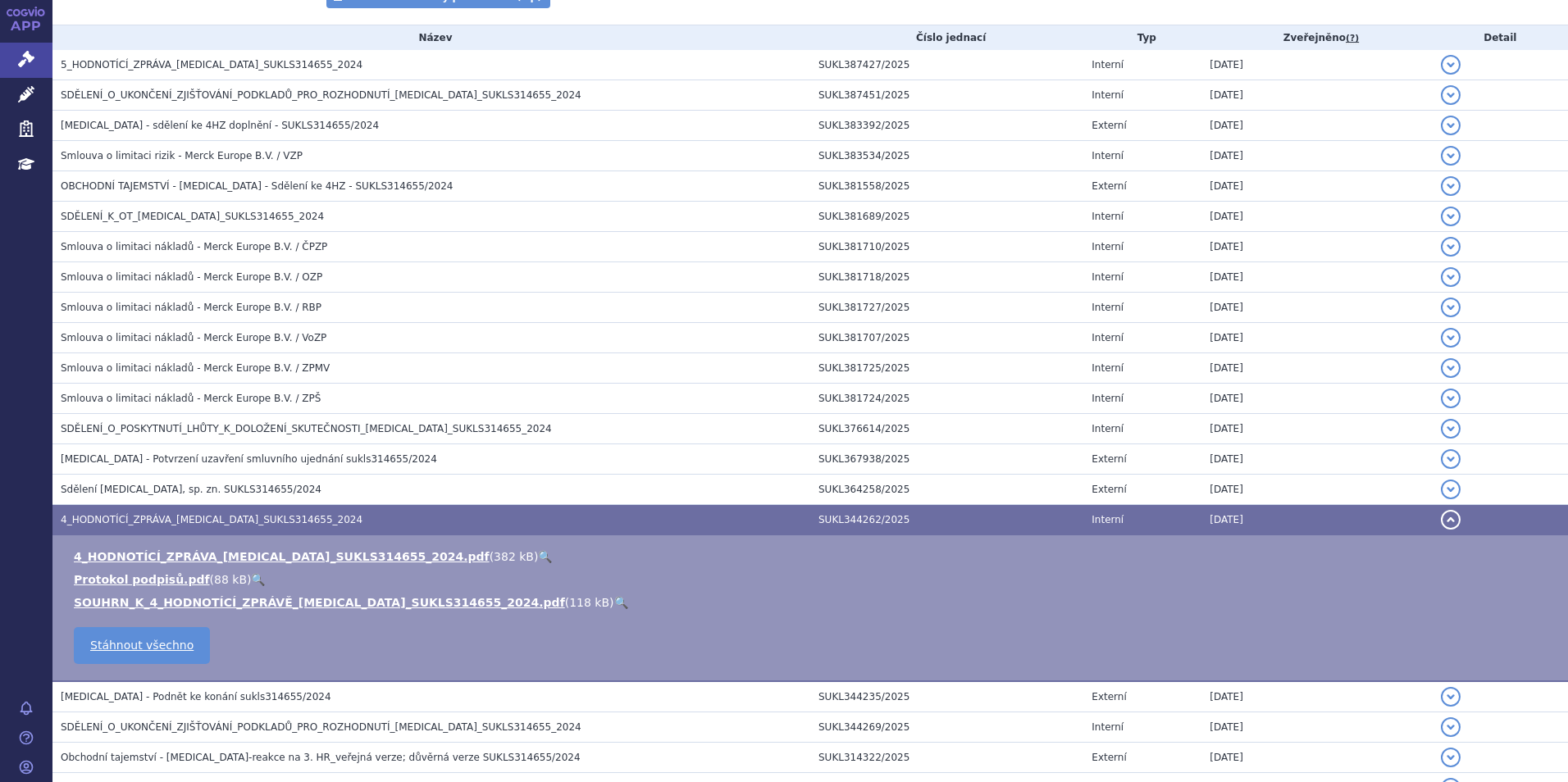
click at [538, 551] on link "🔍" at bounding box center [545, 556] width 14 height 13
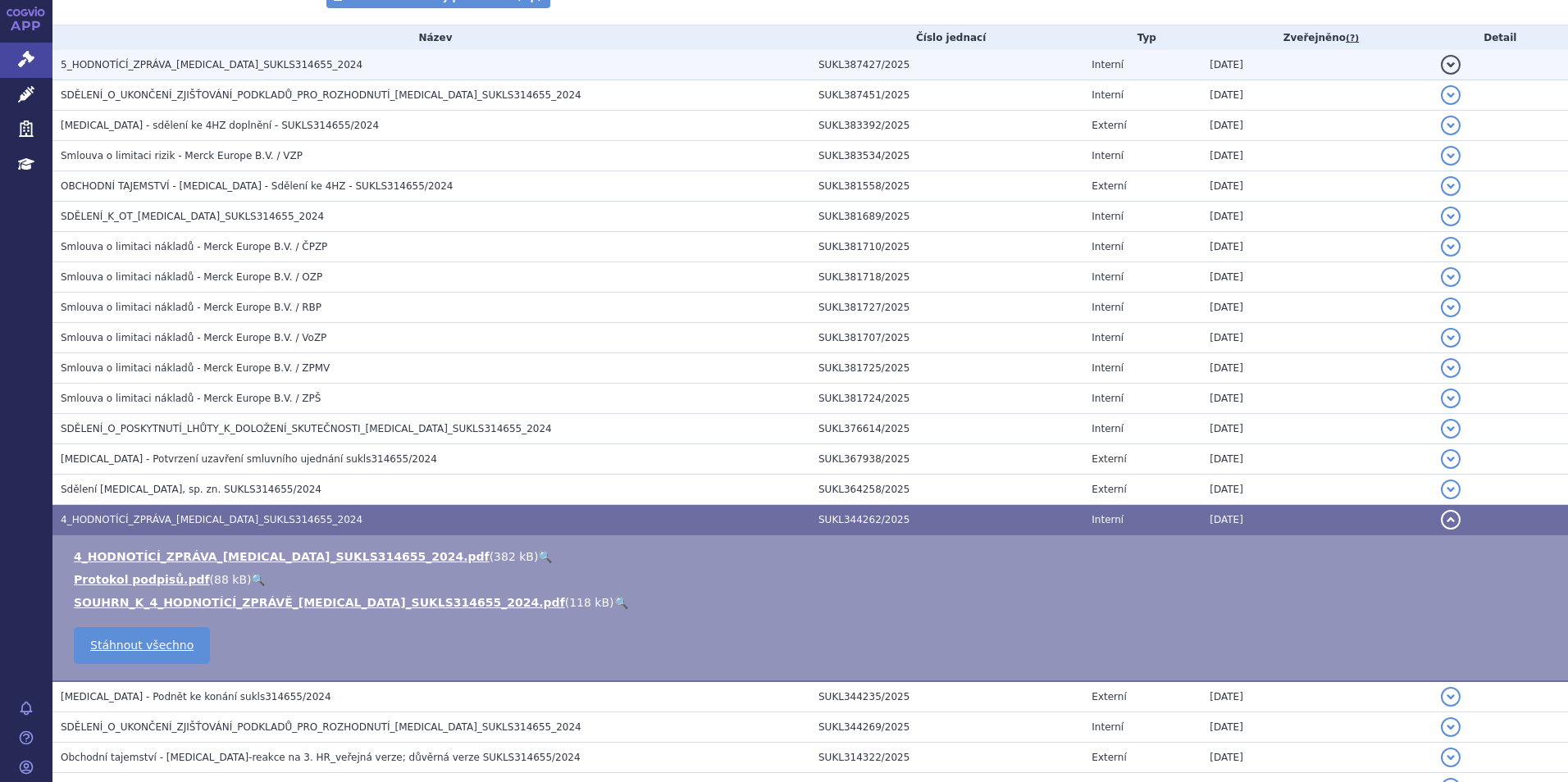
click at [268, 68] on span "5_HODNOTÍCÍ_ZPRÁVA_[MEDICAL_DATA]_SUKLS314655_2024" at bounding box center [211, 64] width 302 height 12
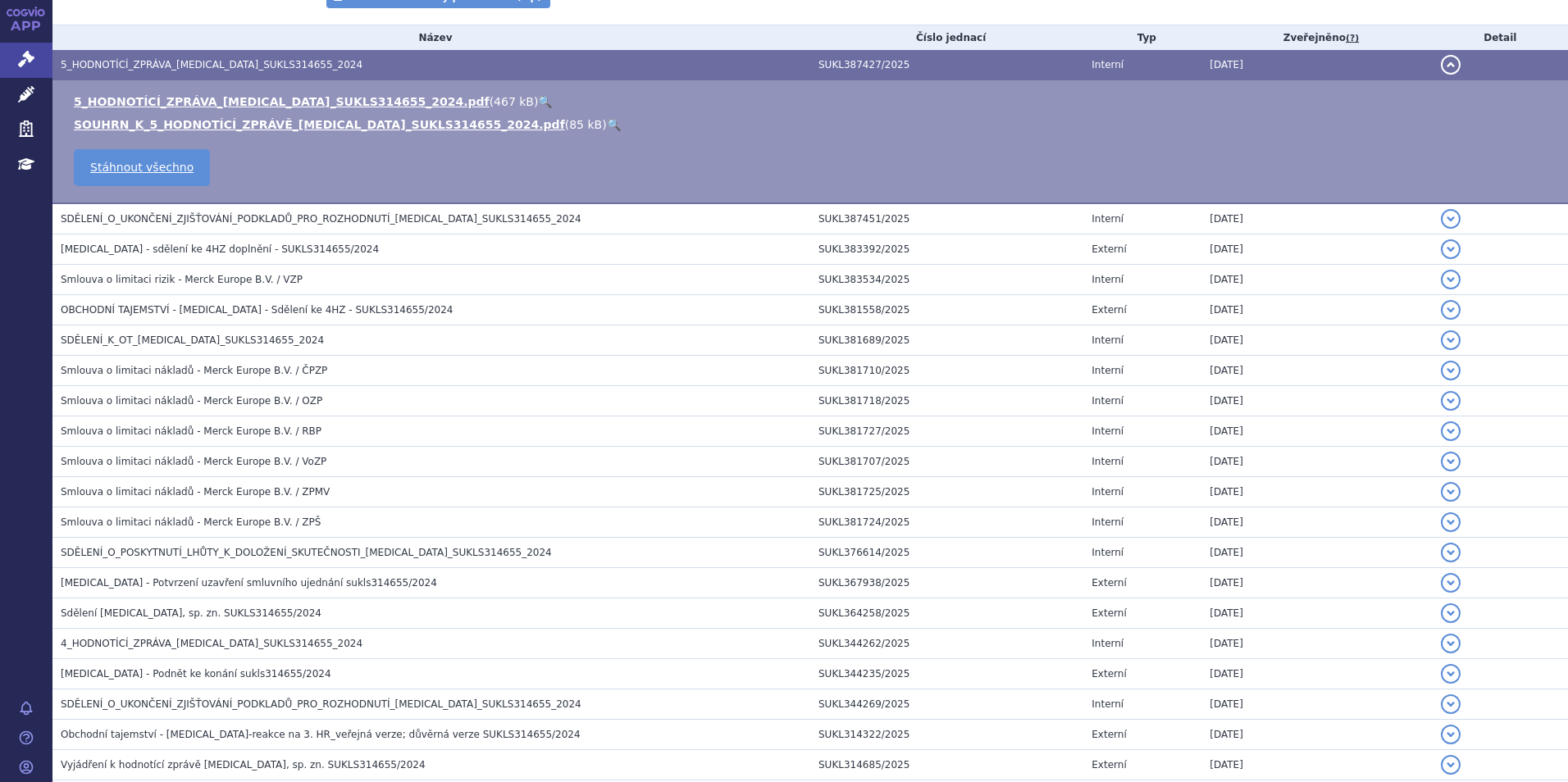
click at [538, 100] on link "🔍" at bounding box center [545, 101] width 14 height 13
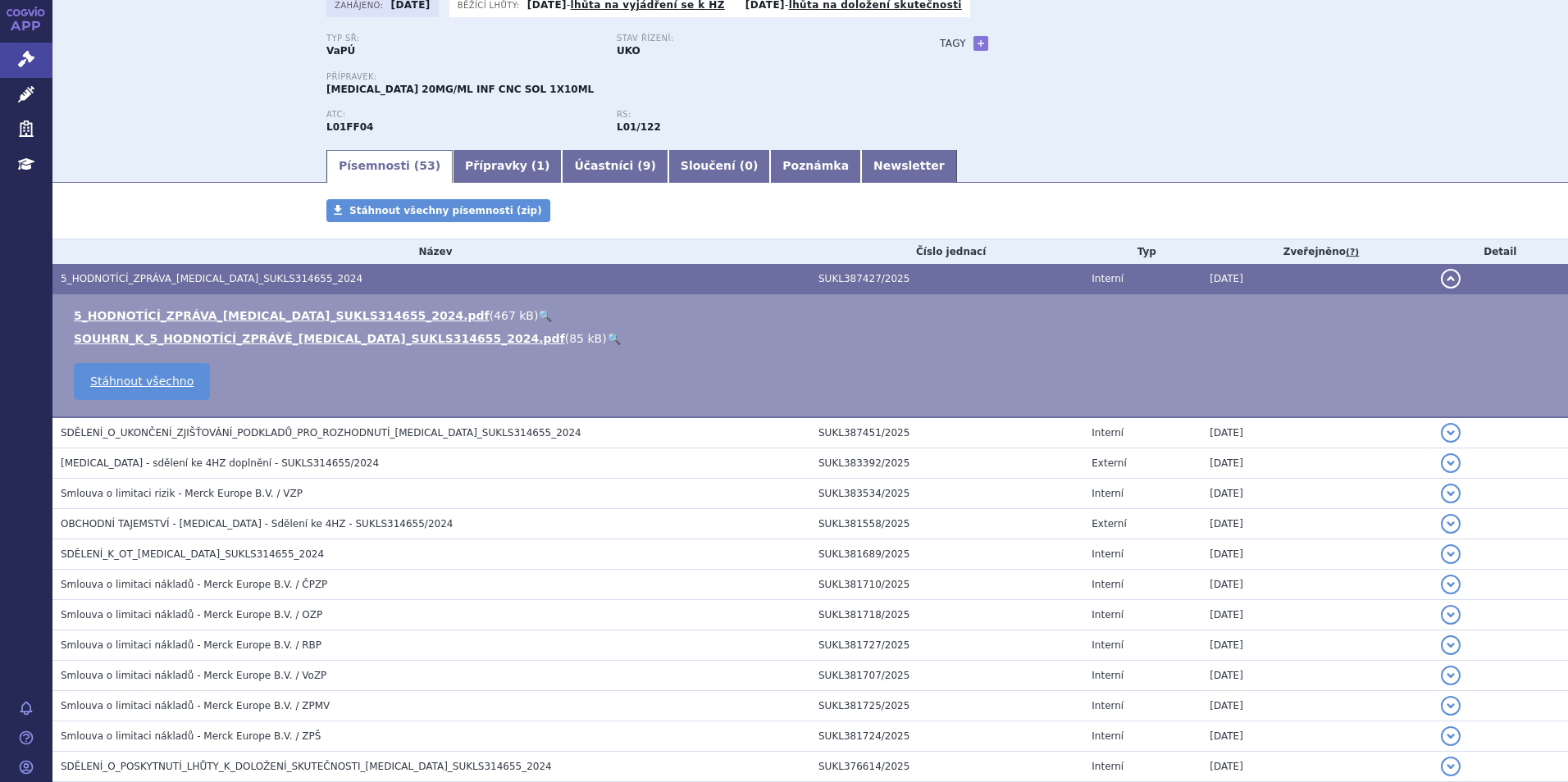
scroll to position [0, 0]
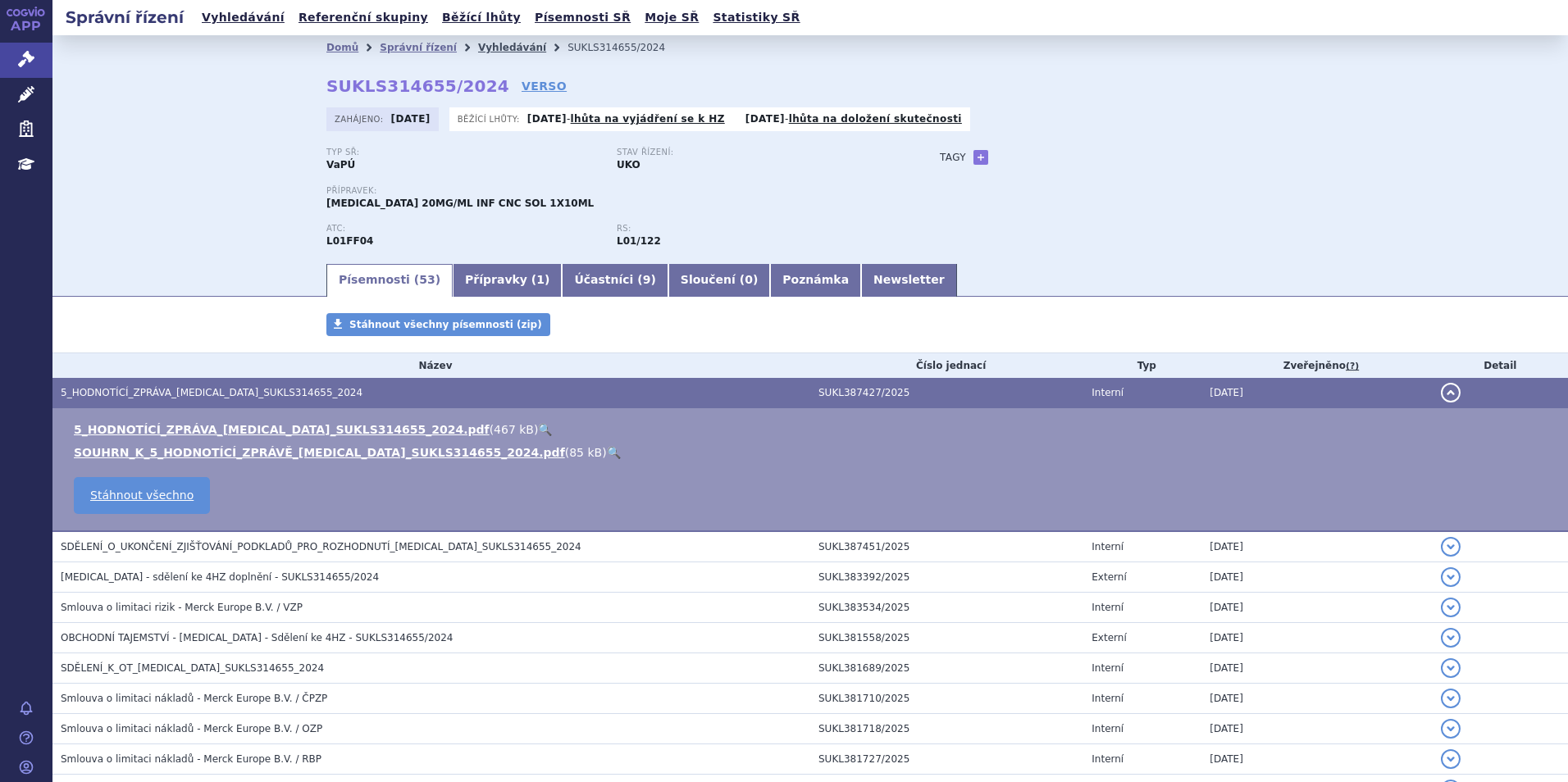
click at [484, 48] on link "Vyhledávání" at bounding box center [513, 48] width 68 height 12
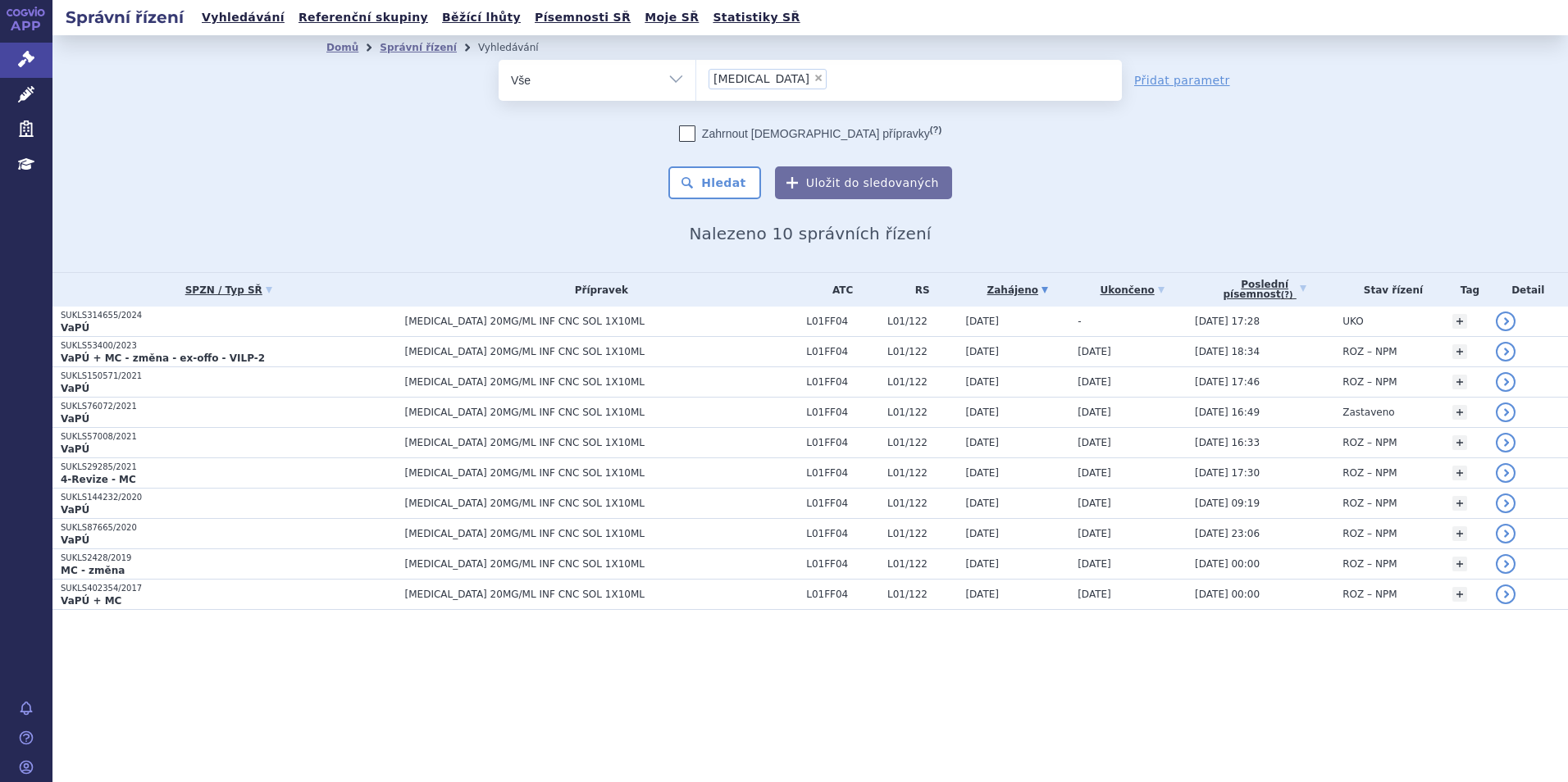
click at [813, 79] on span "×" at bounding box center [818, 78] width 10 height 10
click at [696, 79] on select "[MEDICAL_DATA]" at bounding box center [695, 79] width 1 height 41
select select
click at [768, 79] on ul at bounding box center [909, 76] width 426 height 34
click at [696, 79] on select "[MEDICAL_DATA]" at bounding box center [695, 79] width 1 height 41
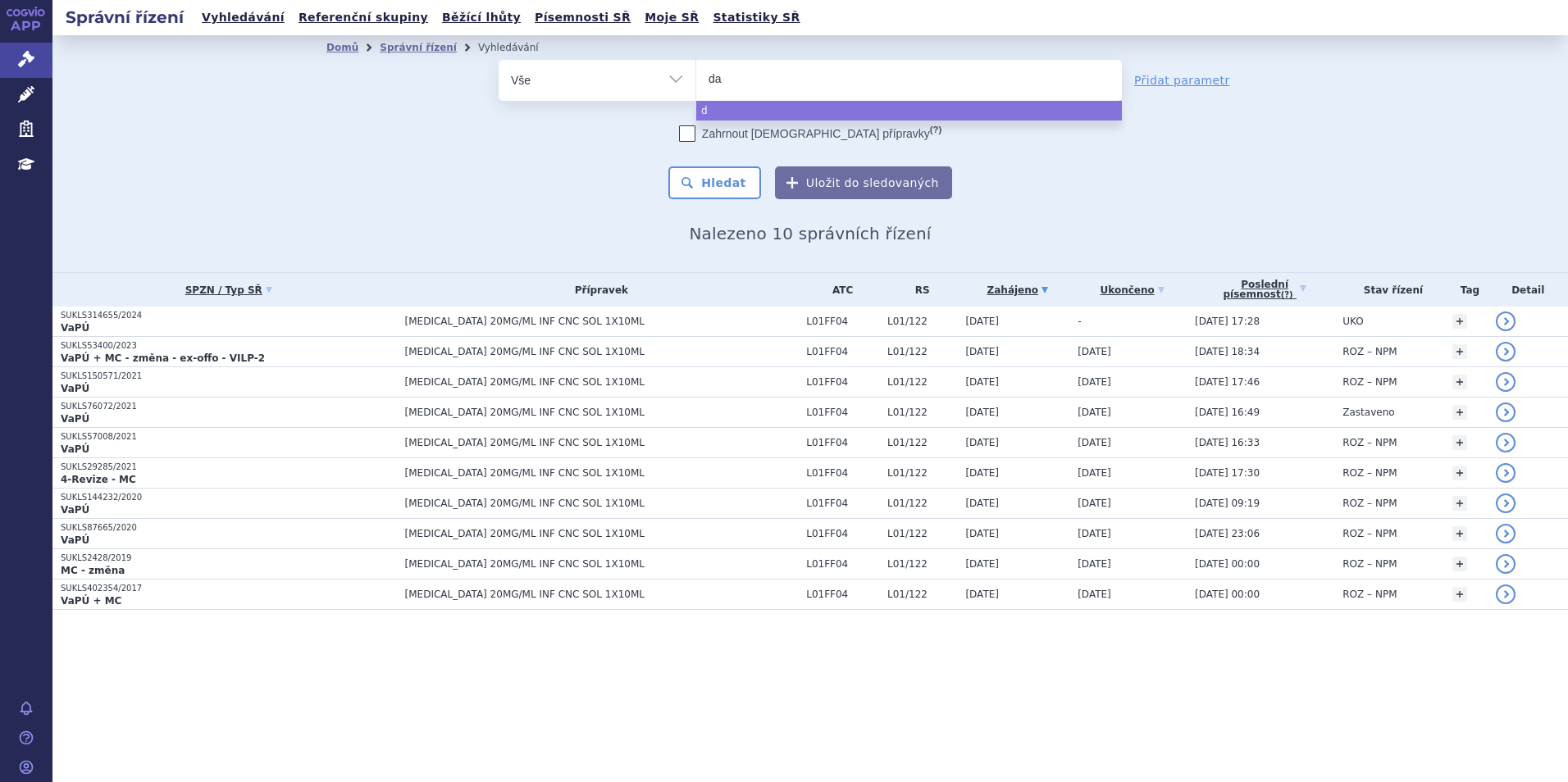
type input "dar"
type input "darza"
type input "darzale"
type input "[MEDICAL_DATA]"
select select "[MEDICAL_DATA]"
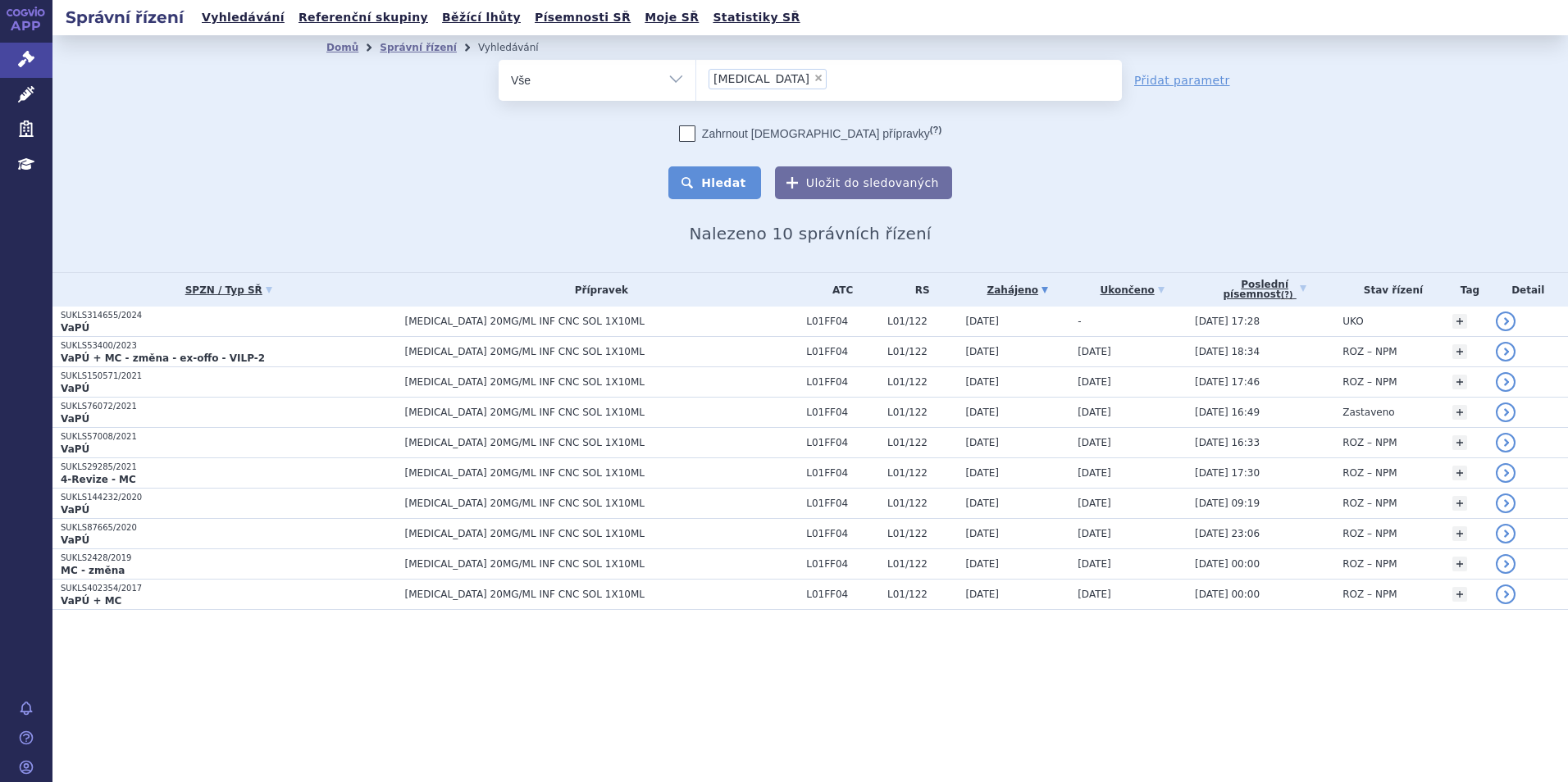
click at [741, 184] on button "Hledat" at bounding box center [714, 183] width 93 height 33
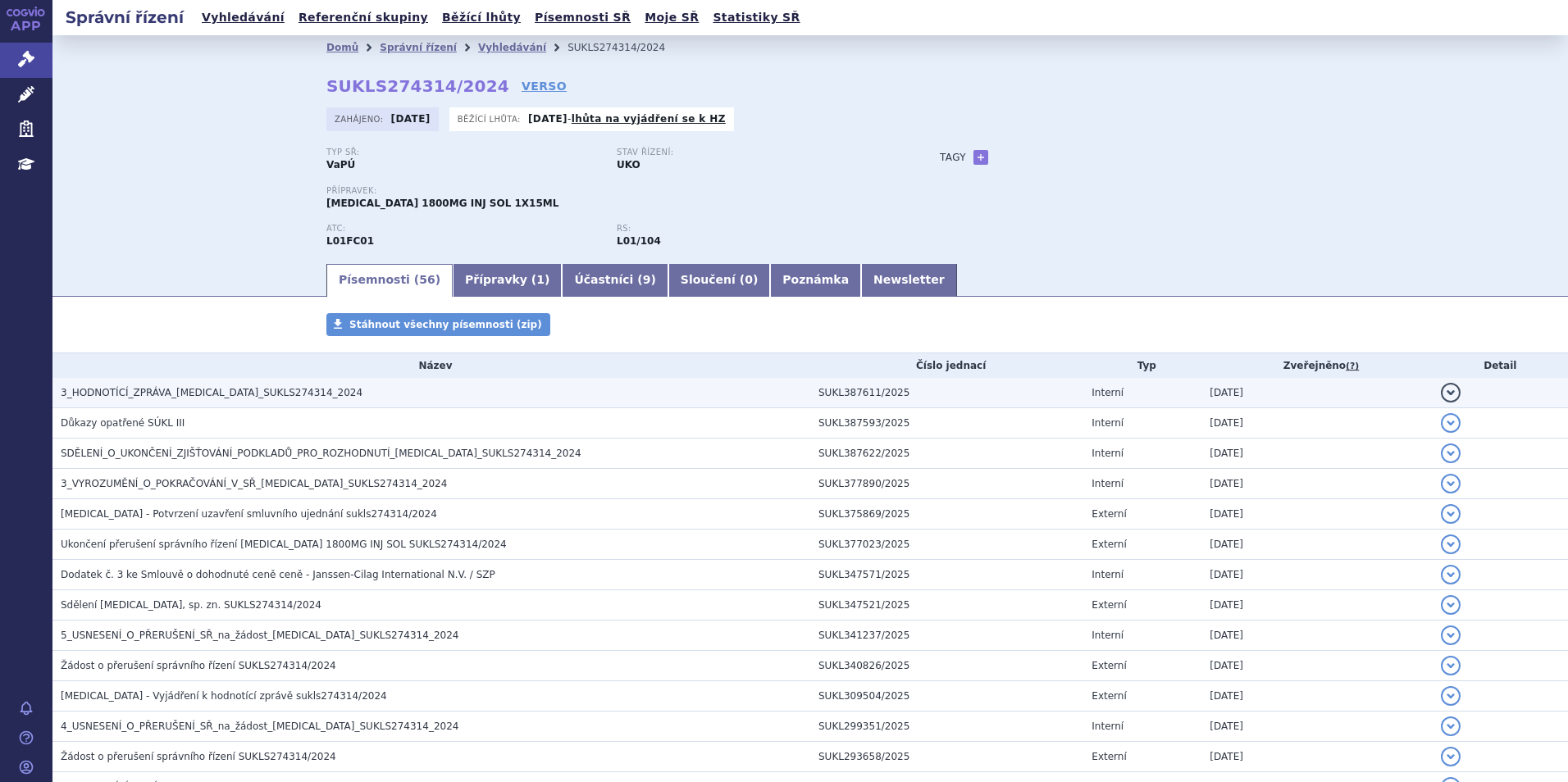
click at [221, 393] on span "3_HODNOTÍCÍ_ZPRÁVA_DARZALEX_SUKLS274314_2024" at bounding box center [211, 392] width 302 height 12
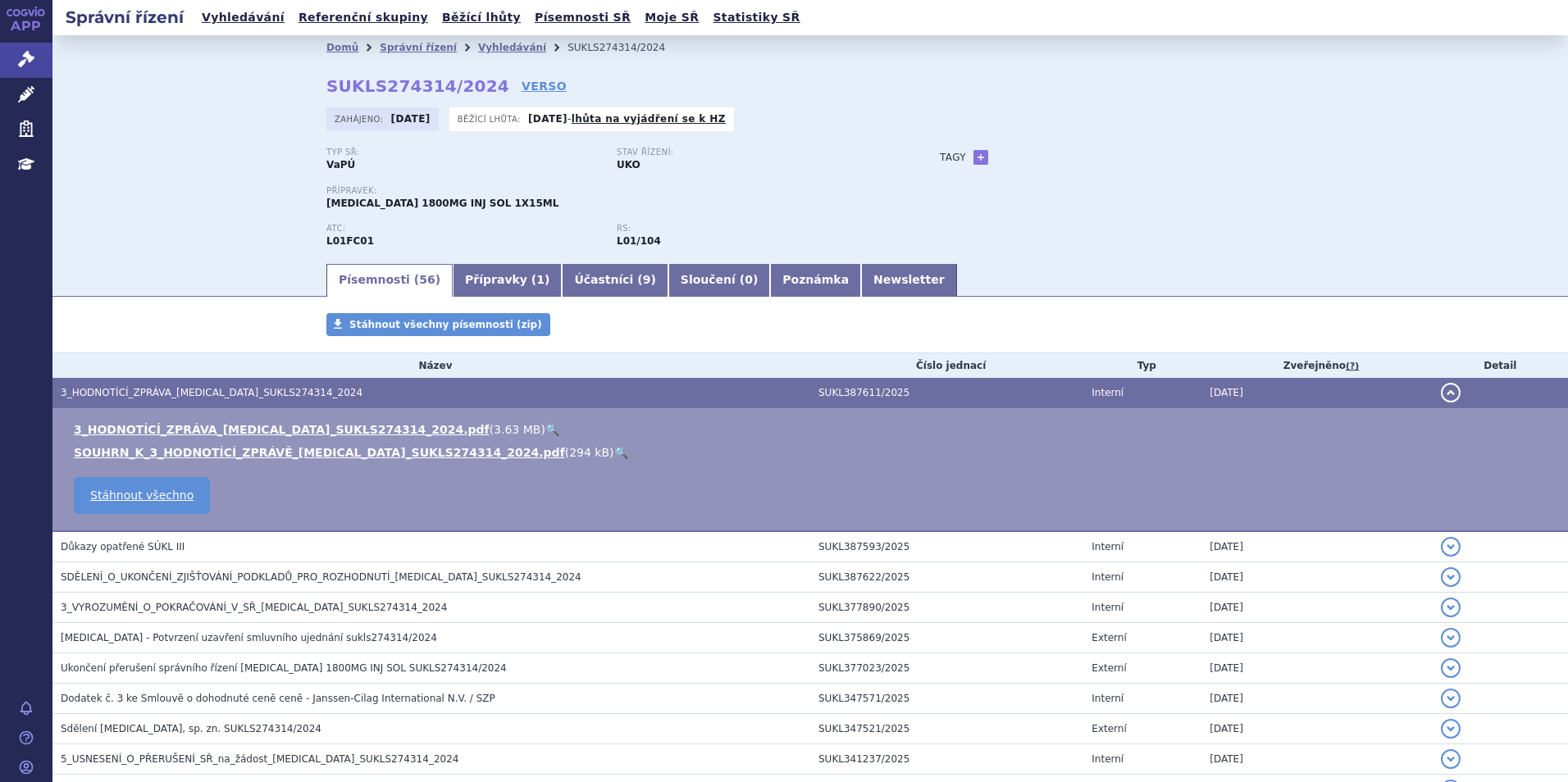
click at [545, 426] on link "🔍" at bounding box center [552, 429] width 14 height 13
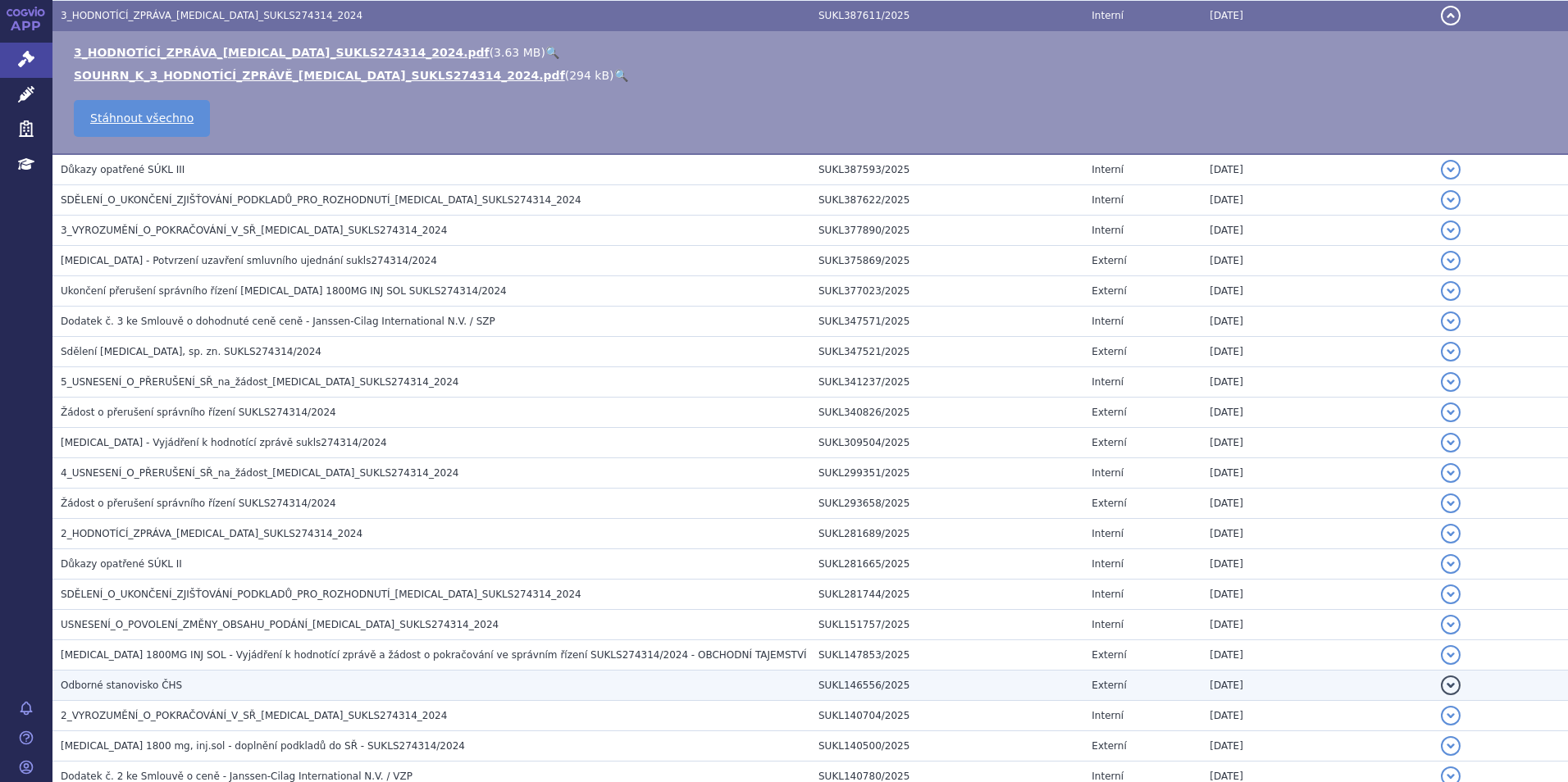
scroll to position [410, 0]
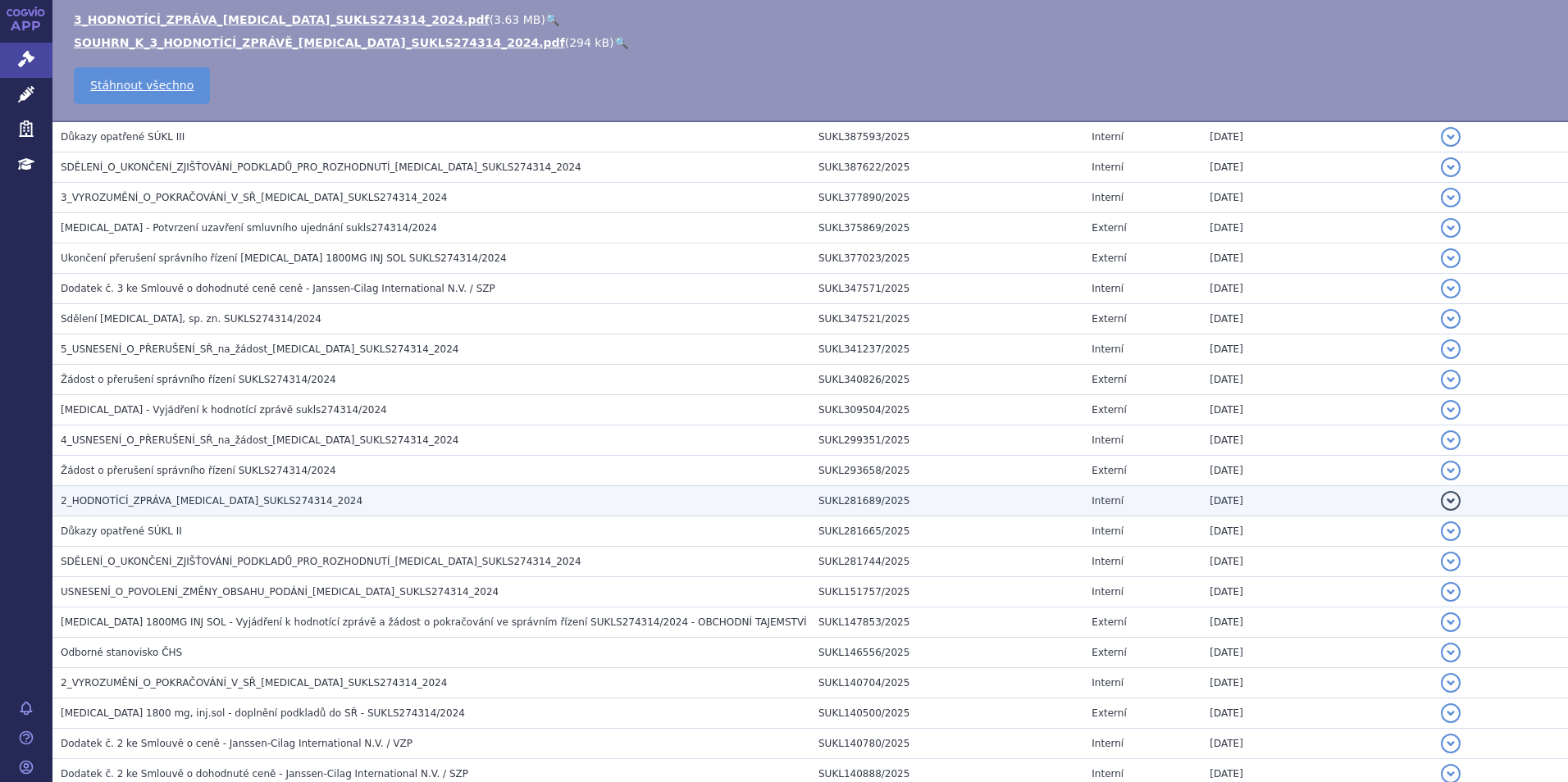
click at [303, 510] on td "2_HODNOTÍCÍ_ZPRÁVA_DARZALEX_SUKLS274314_2024" at bounding box center [432, 501] width 758 height 30
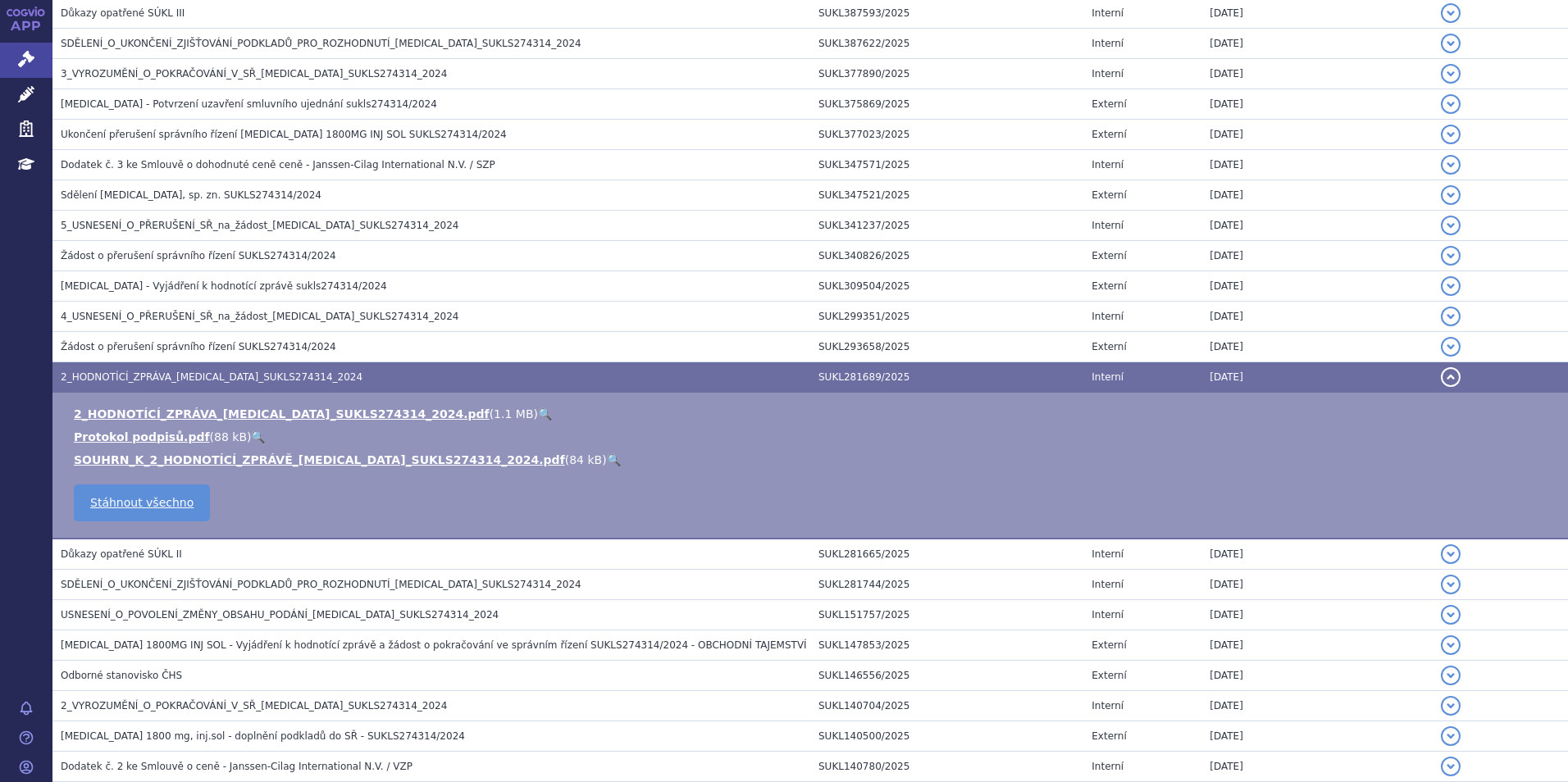
scroll to position [287, 0]
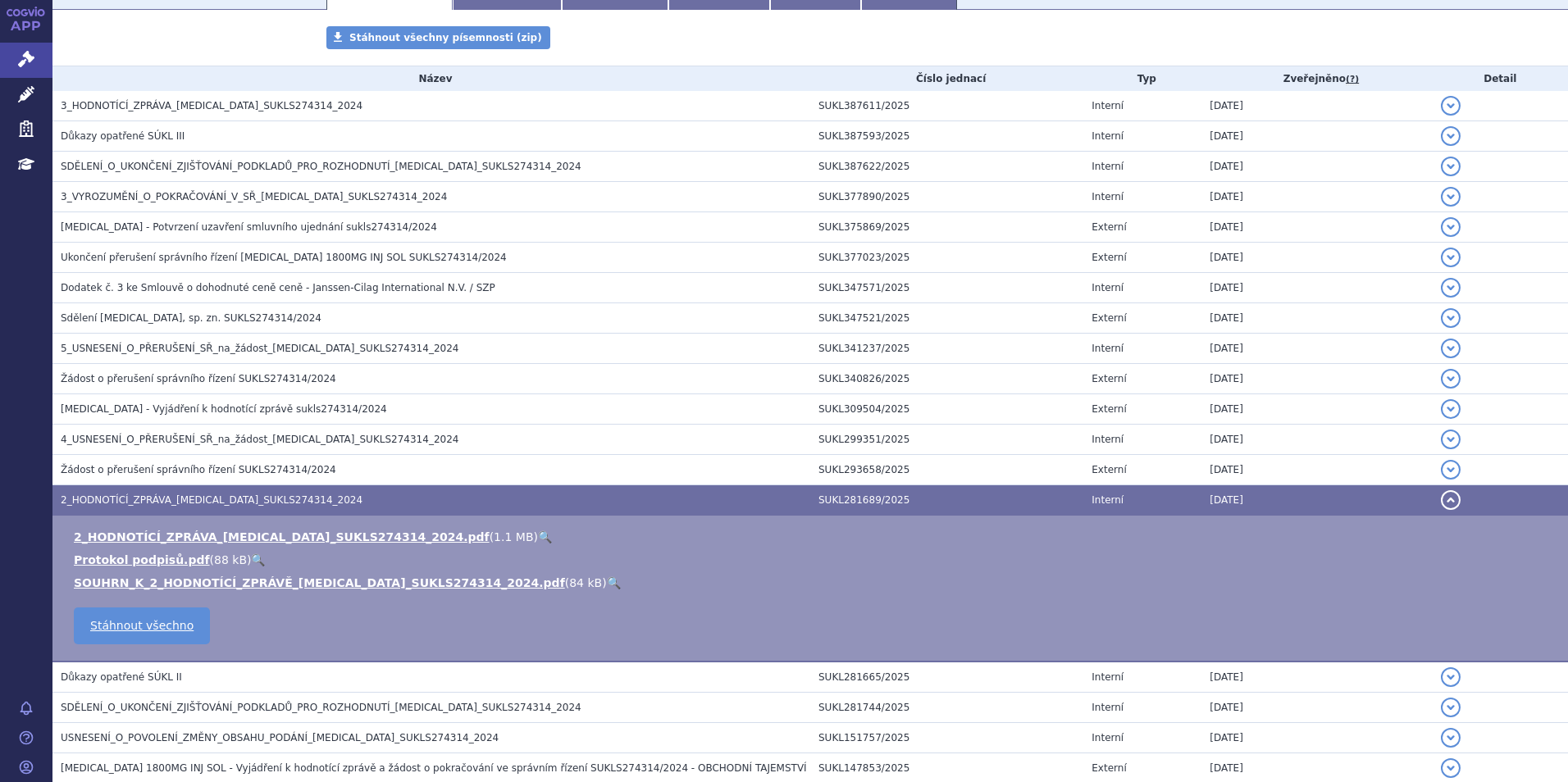
click at [538, 535] on link "🔍" at bounding box center [545, 536] width 14 height 13
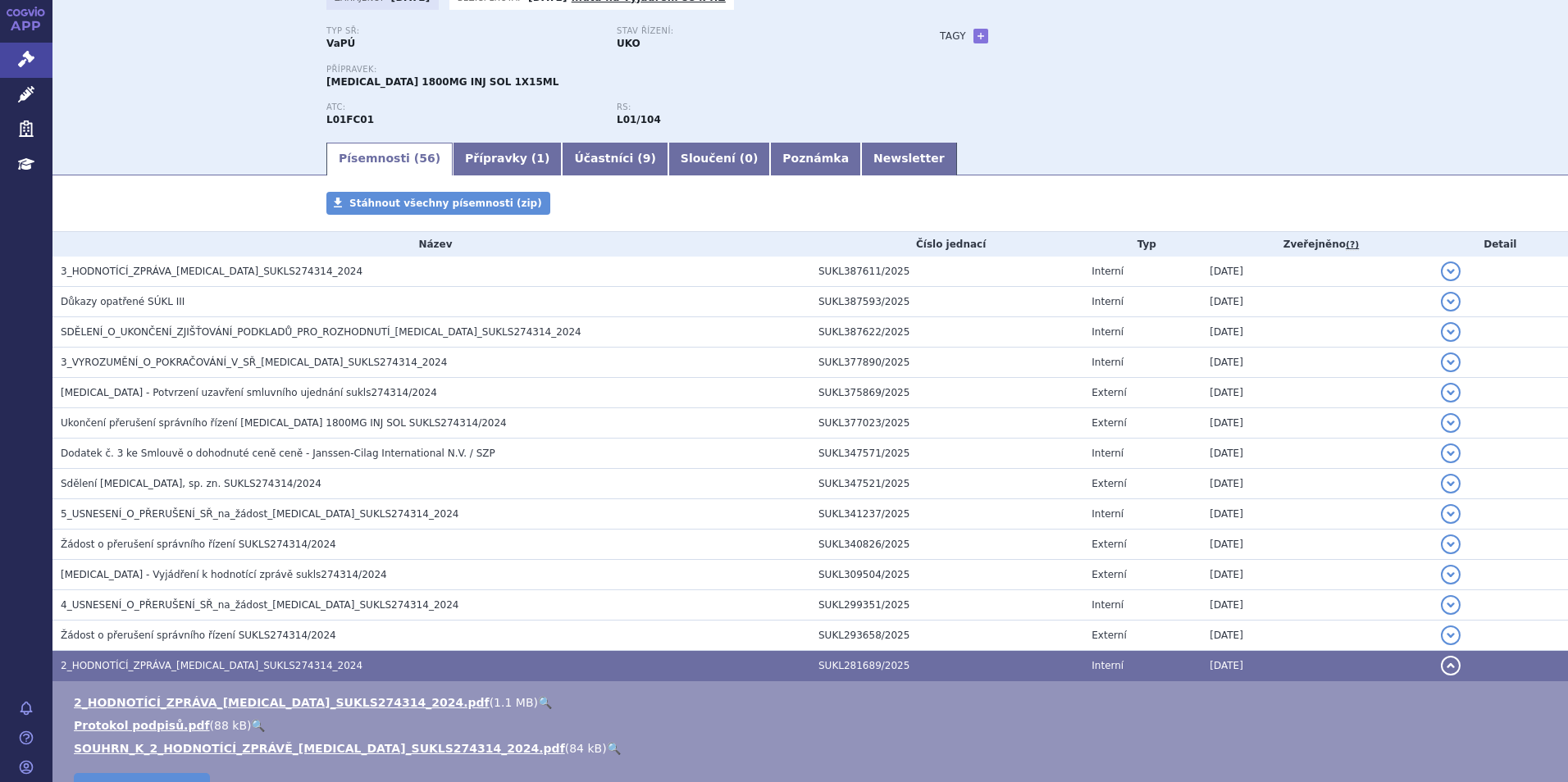
scroll to position [0, 0]
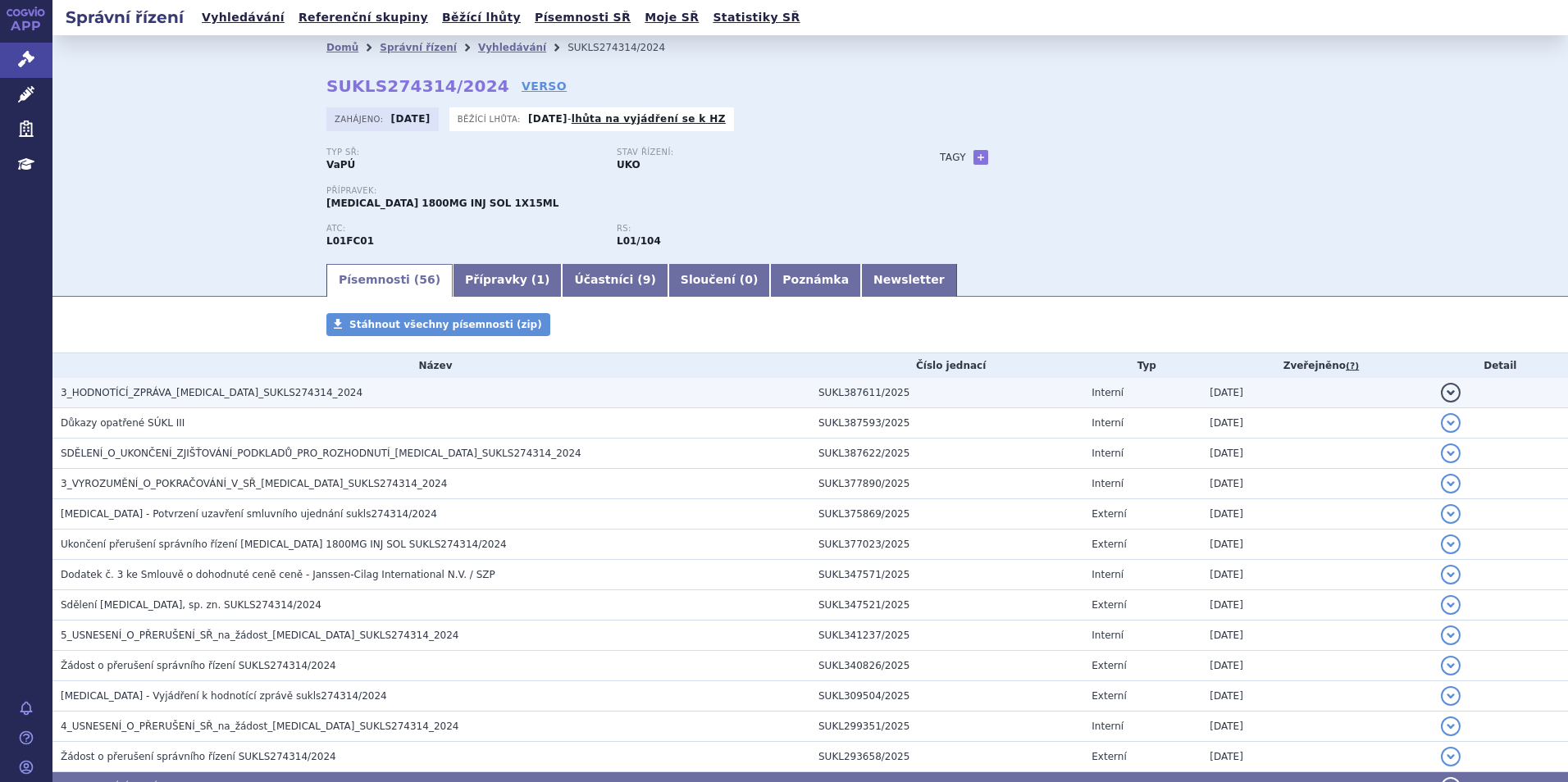
click at [274, 404] on td "3_HODNOTÍCÍ_ZPRÁVA_DARZALEX_SUKLS274314_2024" at bounding box center [432, 392] width 758 height 30
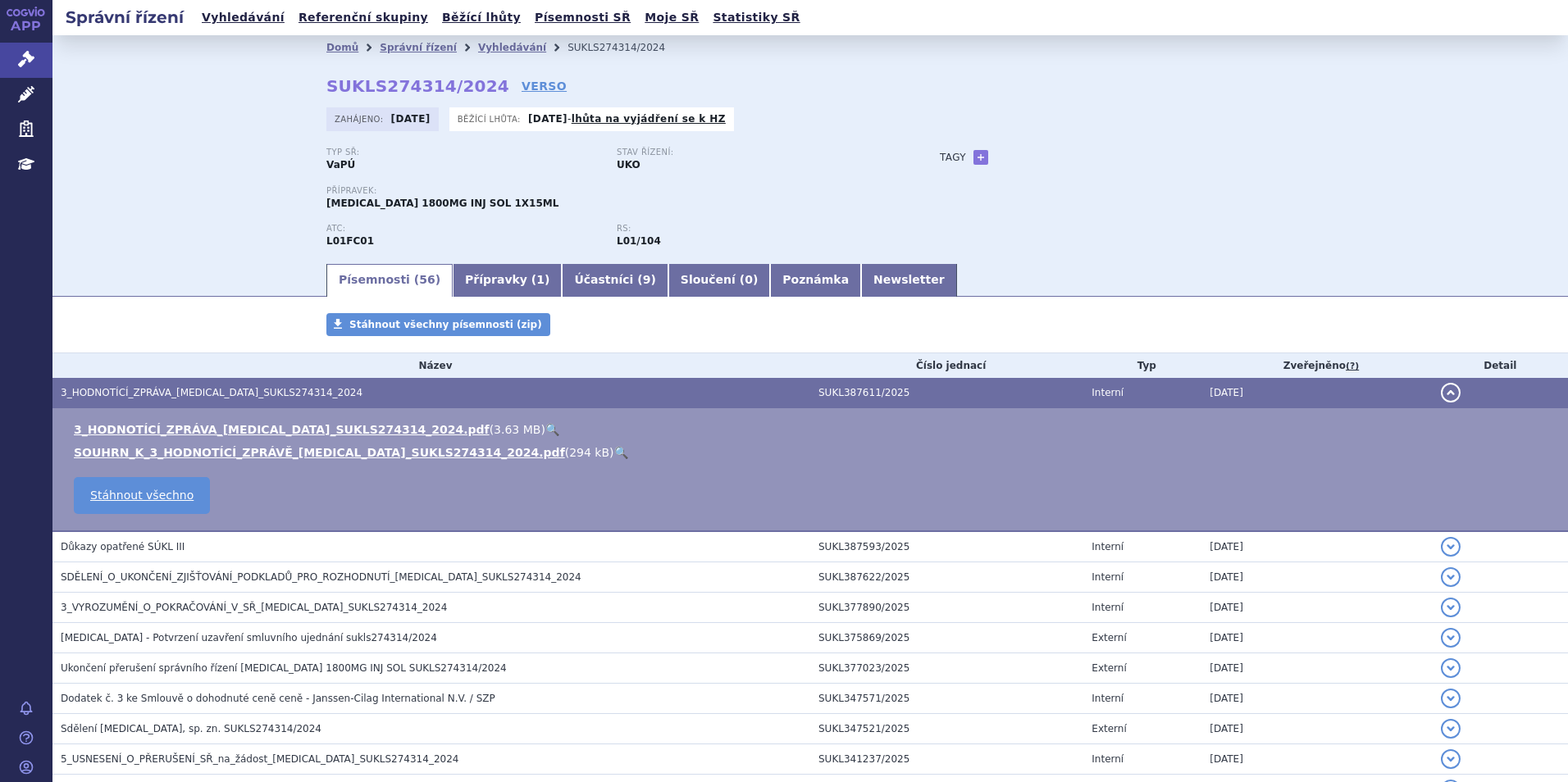
click at [545, 427] on link "🔍" at bounding box center [552, 429] width 14 height 13
